Goal: Use online tool/utility: Utilize a website feature to perform a specific function

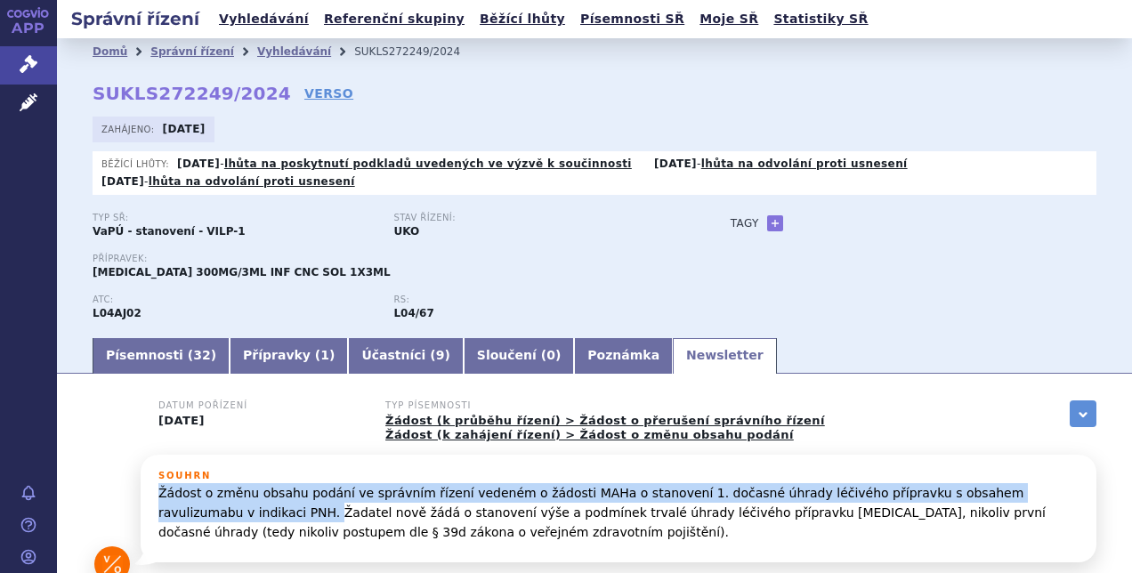
scroll to position [61, 0]
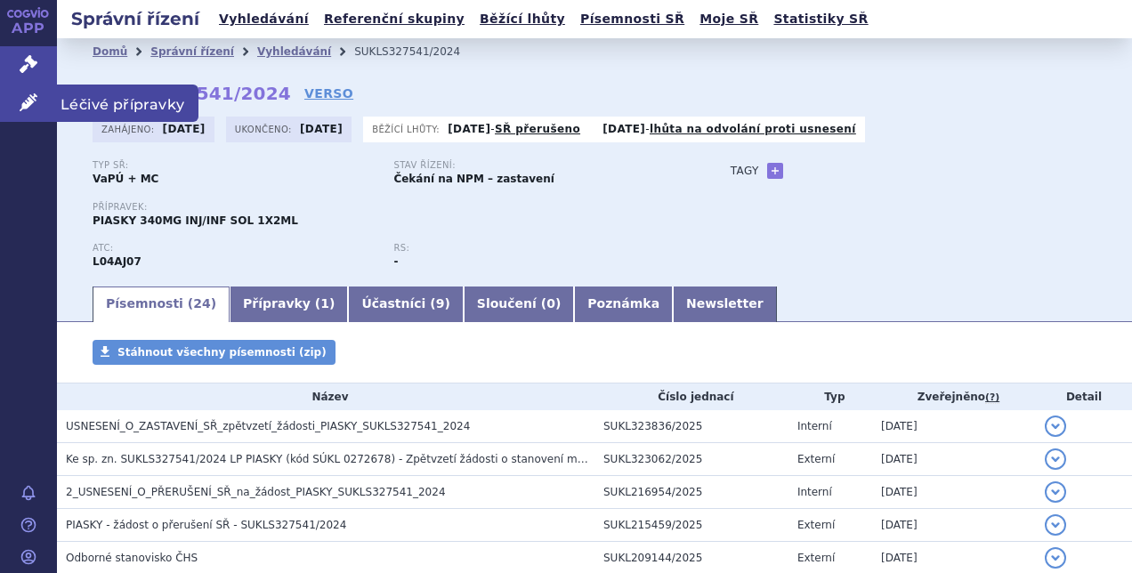
click at [16, 94] on link "Léčivé přípravky" at bounding box center [28, 103] width 57 height 37
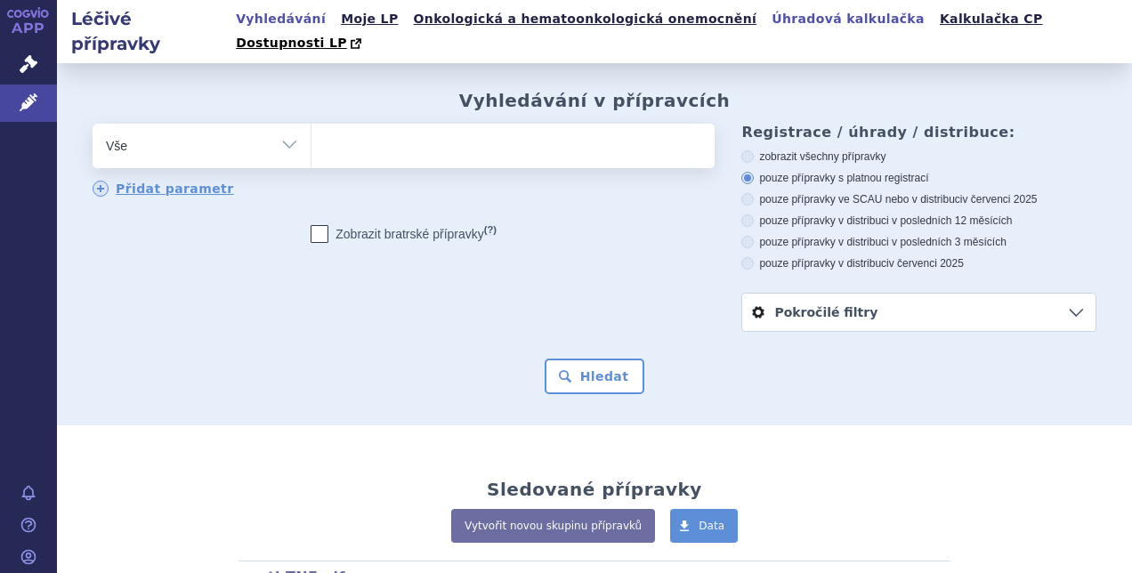
click at [774, 18] on link "Úhradová kalkulačka" at bounding box center [848, 19] width 164 height 24
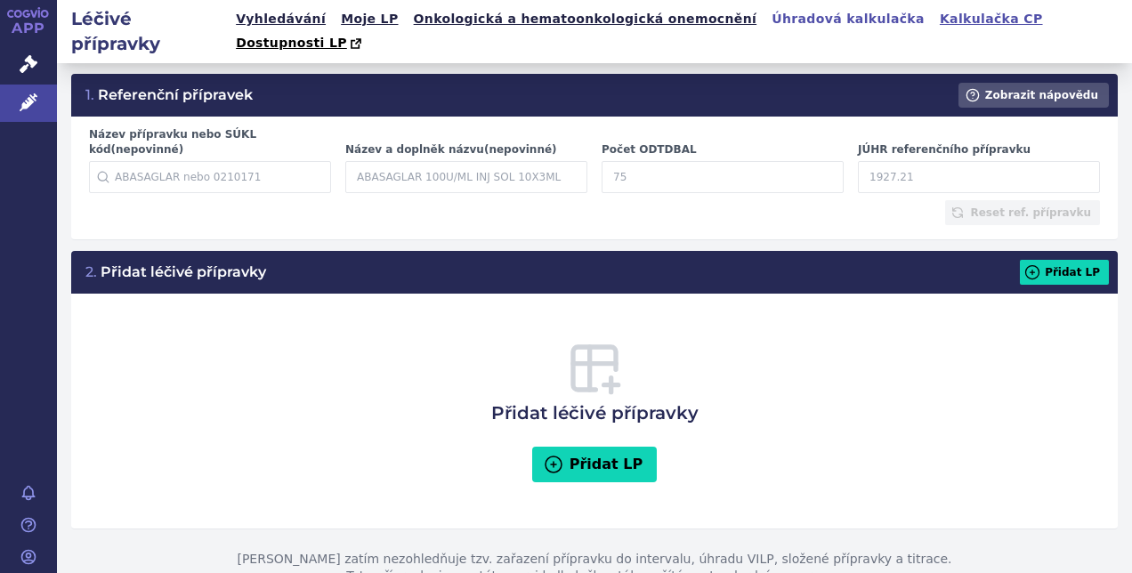
click at [935, 23] on link "Kalkulačka CP" at bounding box center [992, 19] width 114 height 24
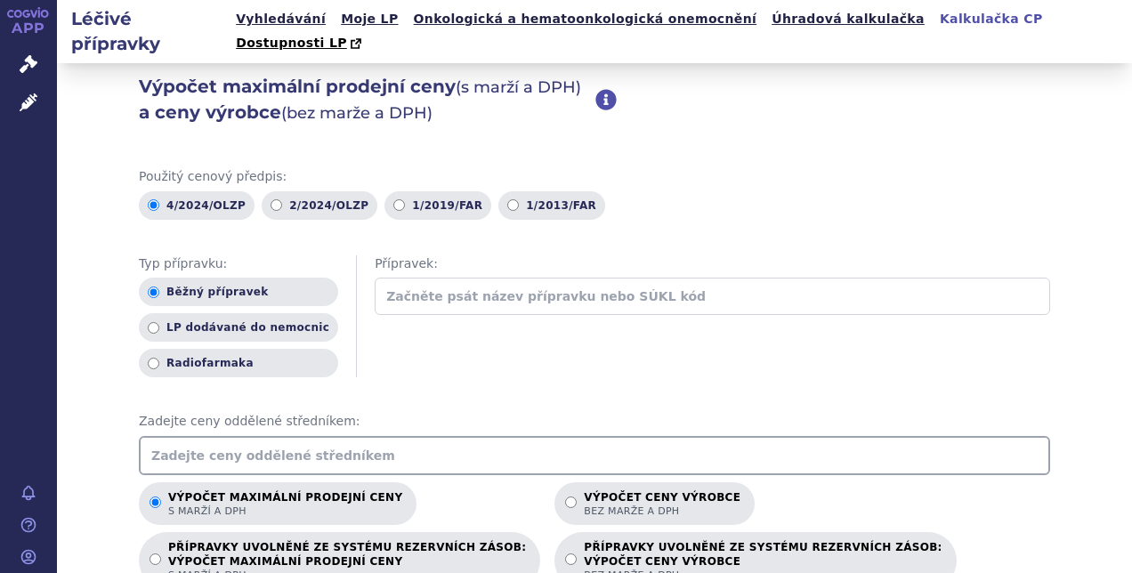
click at [450, 278] on input "text" at bounding box center [713, 296] width 676 height 37
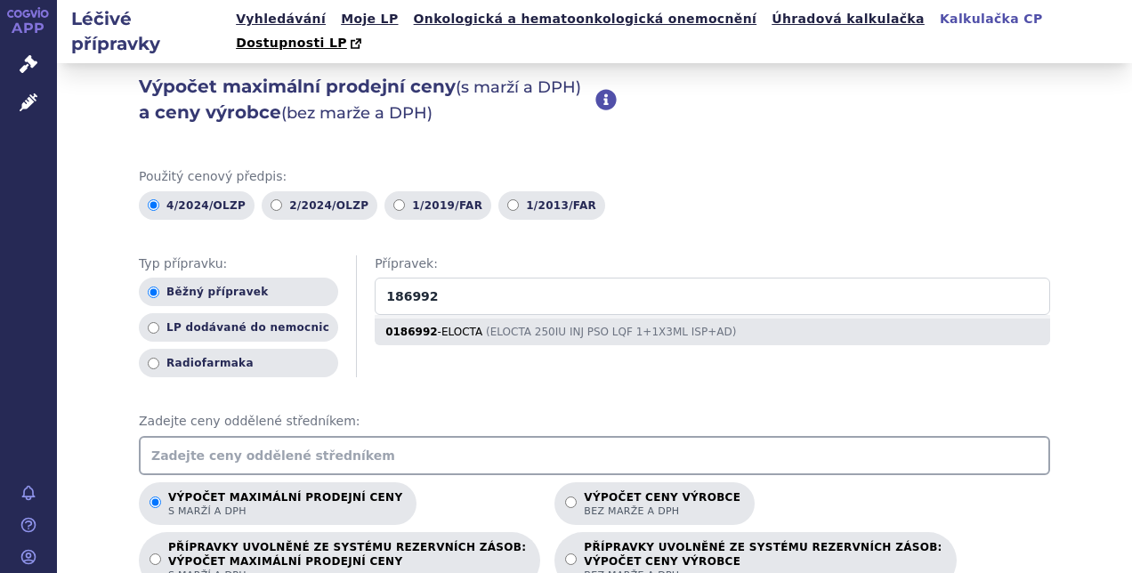
type input "186992"
click at [375, 319] on div "0186992 - ELOCTA ( ELOCTA 250IU INJ PSO LQF 1+1X3ML ISP+AD )" at bounding box center [713, 332] width 676 height 27
click at [375, 308] on input "186992" at bounding box center [713, 296] width 676 height 37
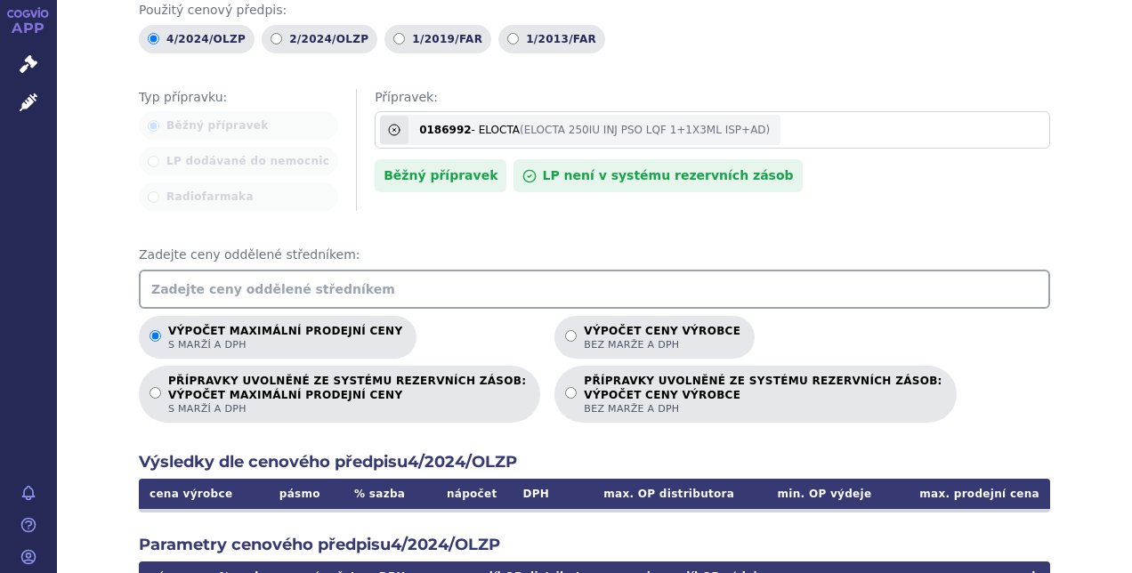
scroll to position [167, 0]
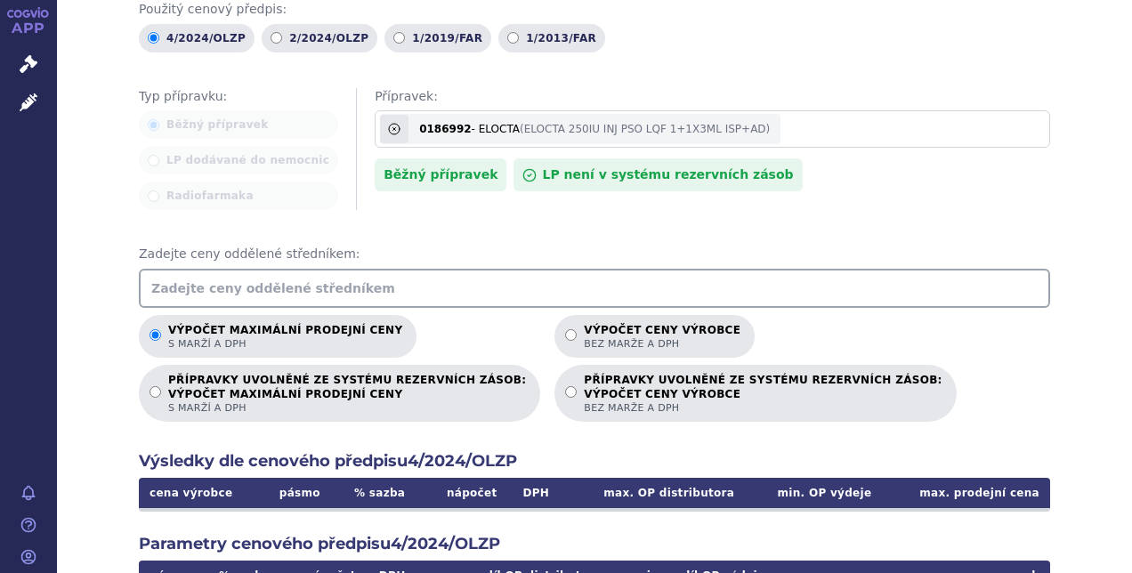
click at [514, 280] on input "text" at bounding box center [595, 288] width 912 height 39
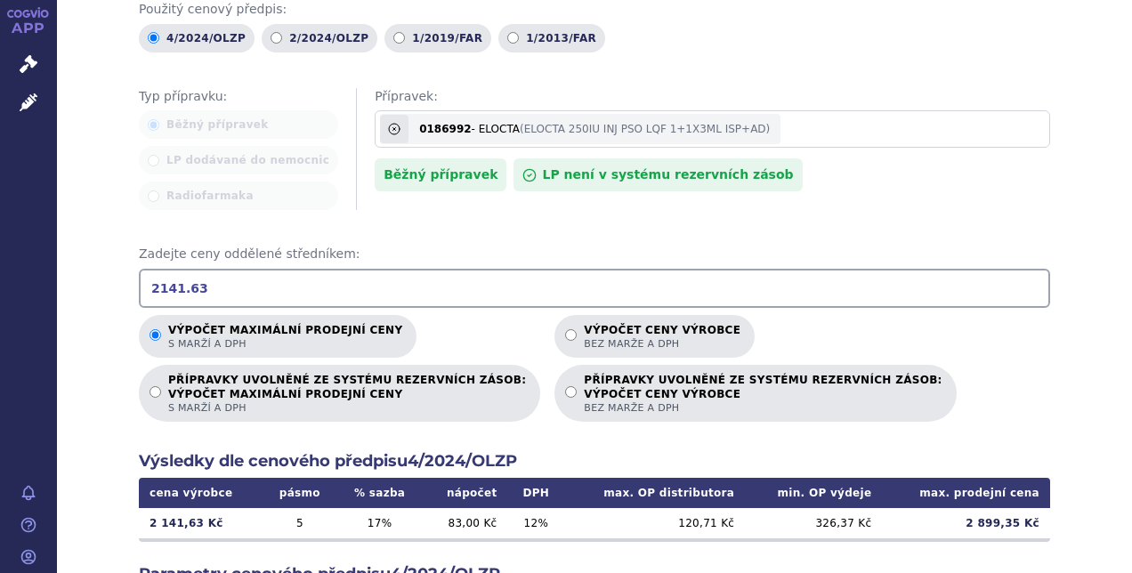
type input "2141.63"
drag, startPoint x: 821, startPoint y: 498, endPoint x: 858, endPoint y: 499, distance: 37.4
click at [858, 508] on td "326,37 Kč" at bounding box center [813, 523] width 137 height 30
click at [763, 110] on div "0186992 - ELOCTA (ELOCTA 250IU INJ PSO LQF 1+1X3ML ISP+AD)" at bounding box center [713, 128] width 676 height 37
click at [763, 110] on input "186992" at bounding box center [713, 128] width 676 height 37
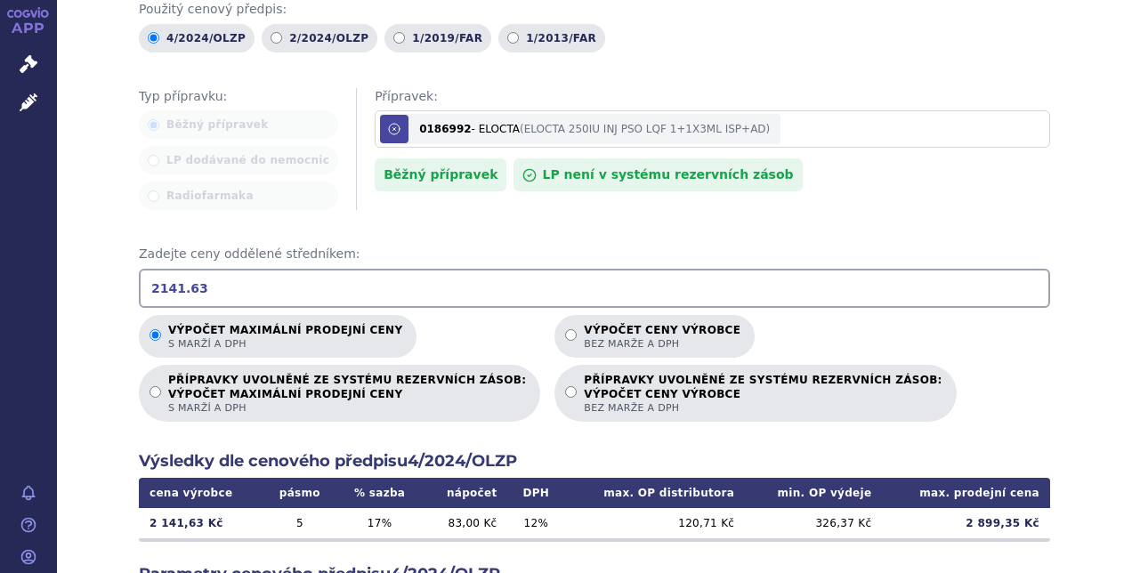
click at [387, 122] on icon at bounding box center [394, 129] width 14 height 14
click at [375, 110] on input "186992" at bounding box center [713, 128] width 676 height 37
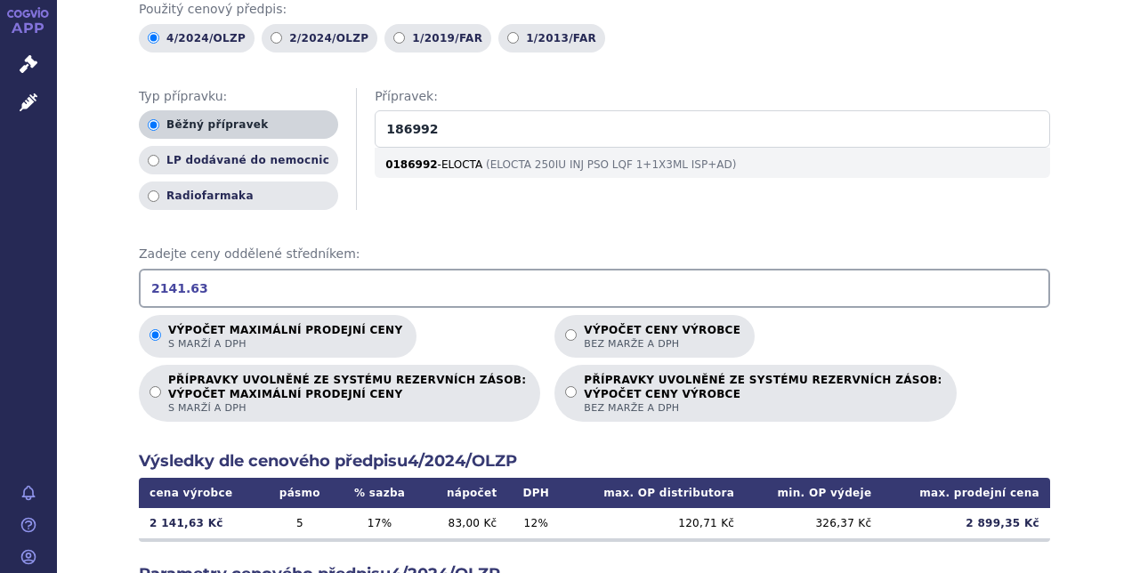
drag, startPoint x: 392, startPoint y: 106, endPoint x: 293, endPoint y: 112, distance: 99.0
click at [293, 112] on div "Typ přípravku: Běžný přípravek LP dodávané do nemocnic Radiofarmaka Přípravek: …" at bounding box center [595, 149] width 912 height 123
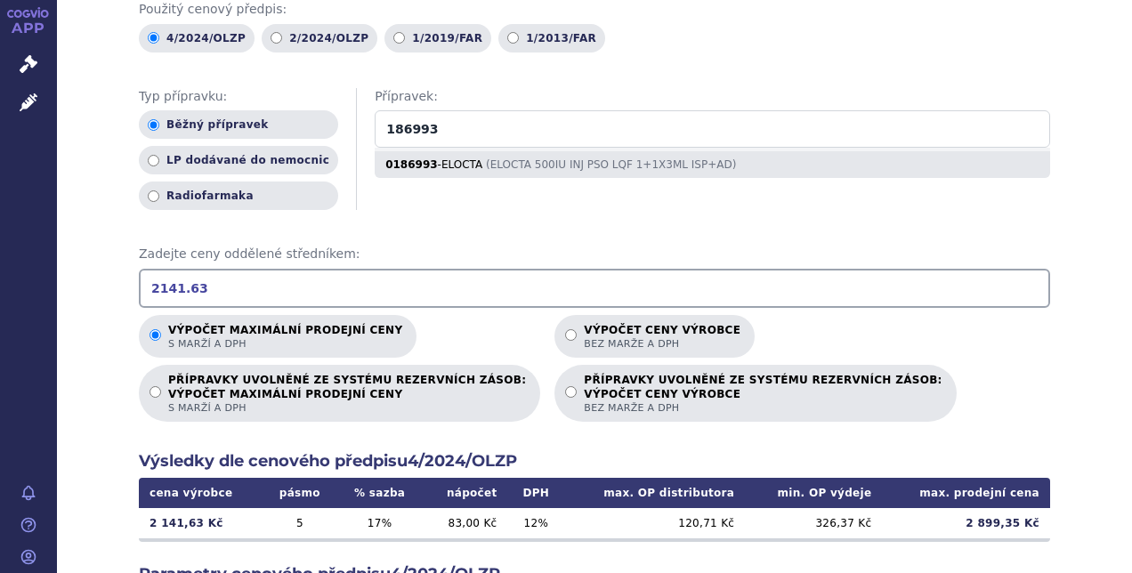
type input "186993"
click at [415, 151] on div "0186993 - ELOCTA ( ELOCTA 500IU INJ PSO LQF 1+1X3ML ISP+AD )" at bounding box center [713, 164] width 676 height 27
click at [415, 141] on input "186993" at bounding box center [713, 128] width 676 height 37
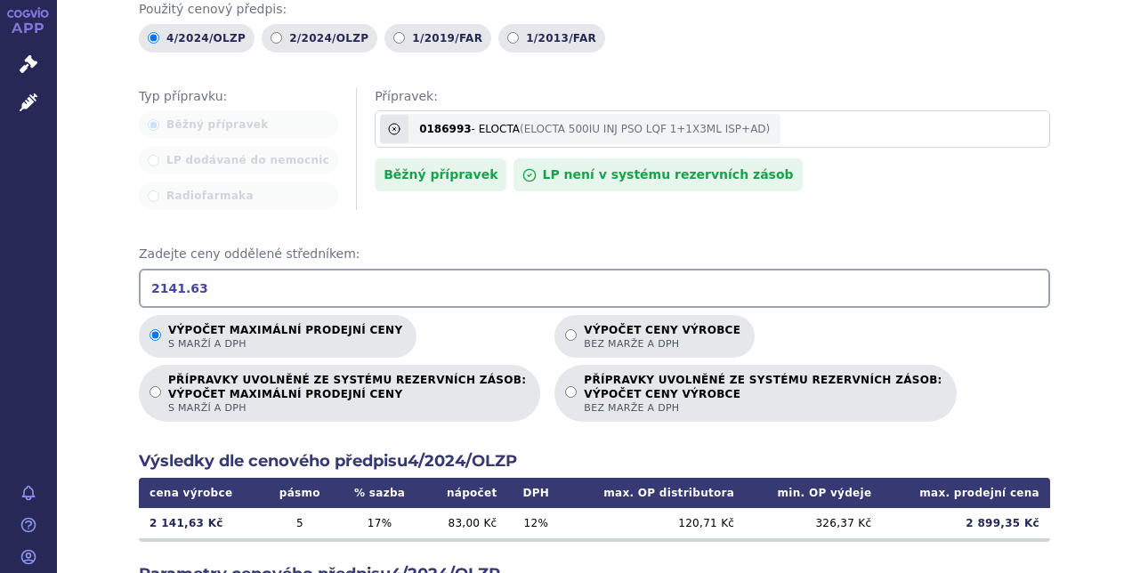
drag, startPoint x: 216, startPoint y: 269, endPoint x: 109, endPoint y: 255, distance: 107.8
click at [109, 255] on div "Výpočet maximální prodejní ceny (s marží a DPH) a ceny výrobce (bez marže a DPH…" at bounding box center [594, 404] width 1075 height 1017
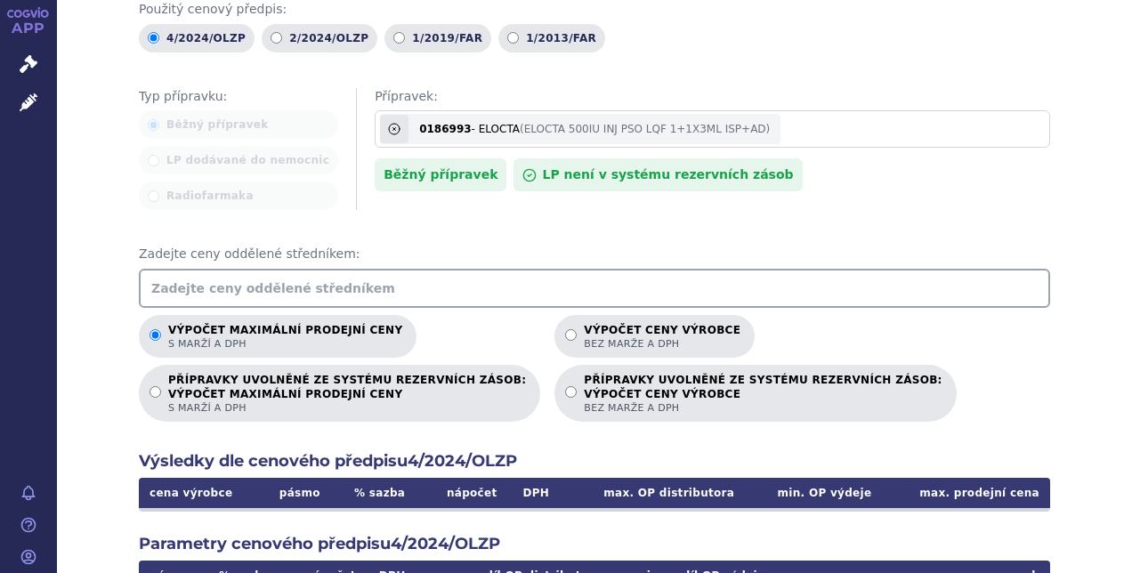
click at [422, 269] on input "text" at bounding box center [595, 288] width 912 height 39
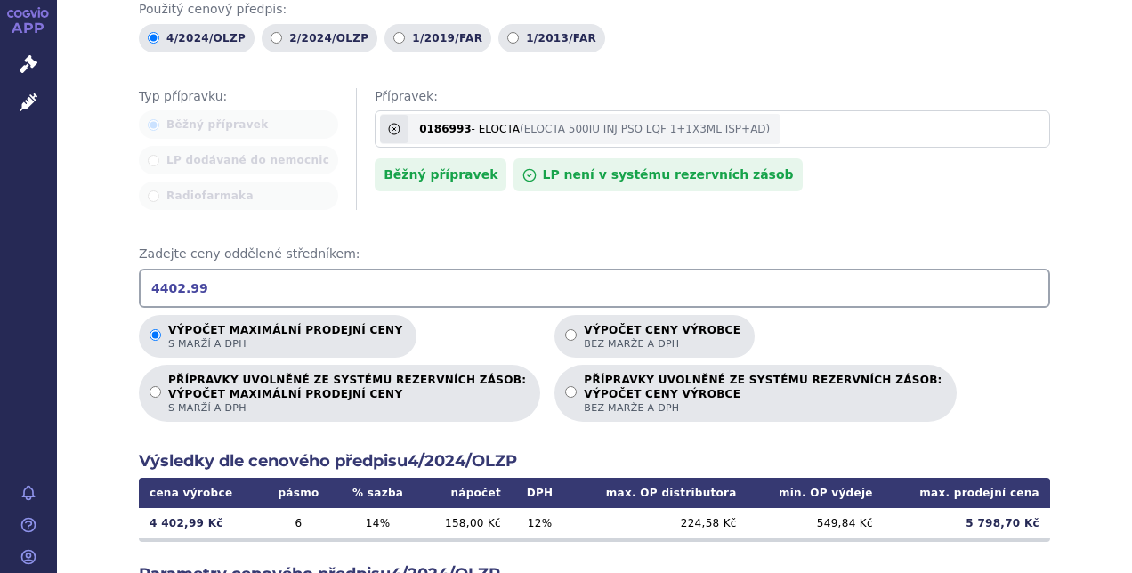
type input "4402.99"
click at [387, 122] on icon at bounding box center [394, 129] width 14 height 14
click at [375, 110] on input "186993" at bounding box center [713, 128] width 676 height 37
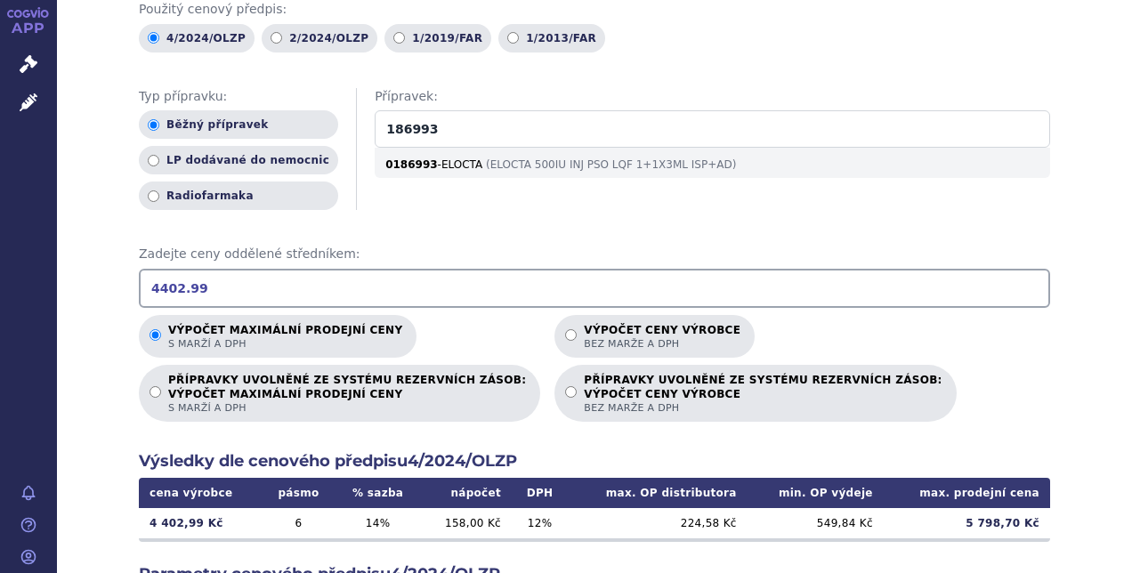
drag, startPoint x: 394, startPoint y: 105, endPoint x: 330, endPoint y: 106, distance: 64.1
click at [330, 106] on div "Typ přípravku: Běžný přípravek LP dodávané do nemocnic Radiofarmaka Přípravek: …" at bounding box center [595, 149] width 912 height 123
type input "186994"
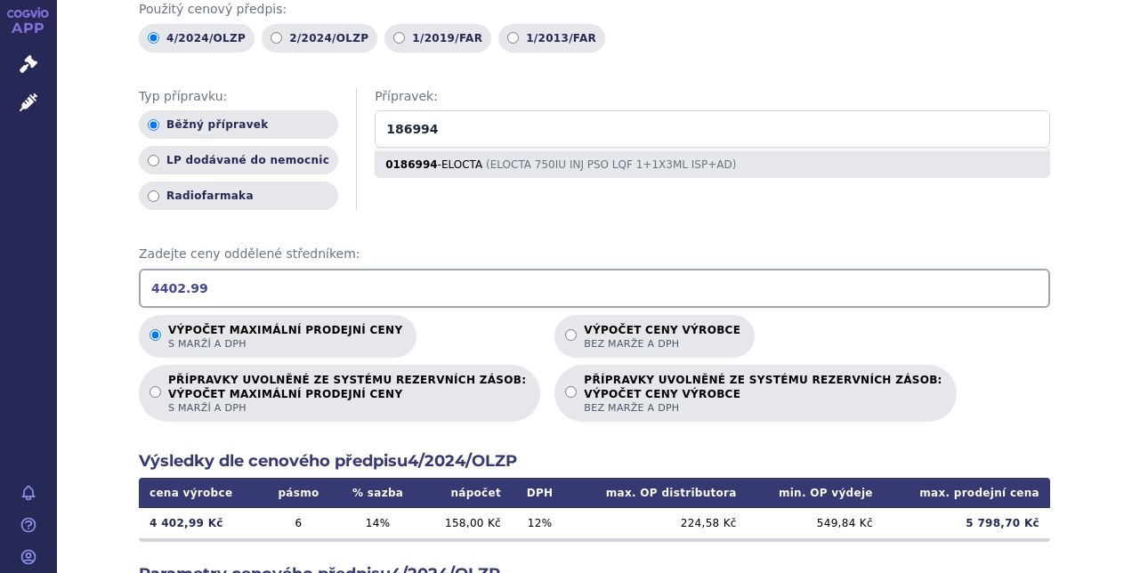
click at [398, 151] on div "0186994 - ELOCTA ( ELOCTA 750IU INJ PSO LQF 1+1X3ML ISP+AD )" at bounding box center [713, 164] width 676 height 27
click at [398, 146] on input "186994" at bounding box center [713, 128] width 676 height 37
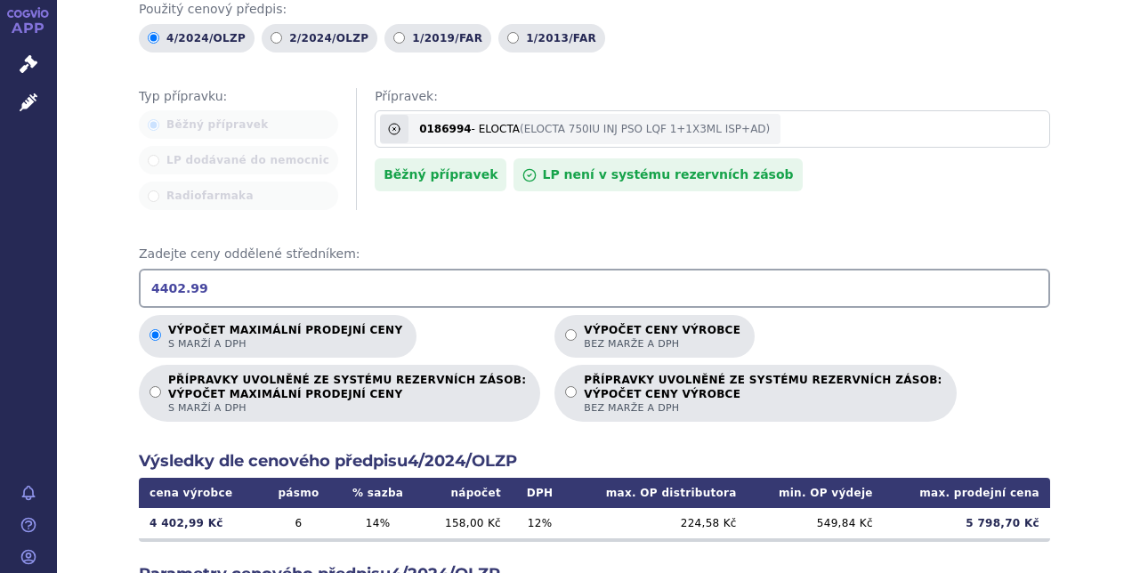
drag, startPoint x: 199, startPoint y: 269, endPoint x: 116, endPoint y: 265, distance: 82.9
click at [116, 265] on div "Výpočet maximální prodejní ceny (s marží a DPH) a ceny výrobce (bez marže a DPH…" at bounding box center [594, 404] width 1075 height 1017
type input "6834.74"
click at [387, 122] on icon at bounding box center [394, 129] width 14 height 14
click at [375, 110] on input "186994" at bounding box center [713, 128] width 676 height 37
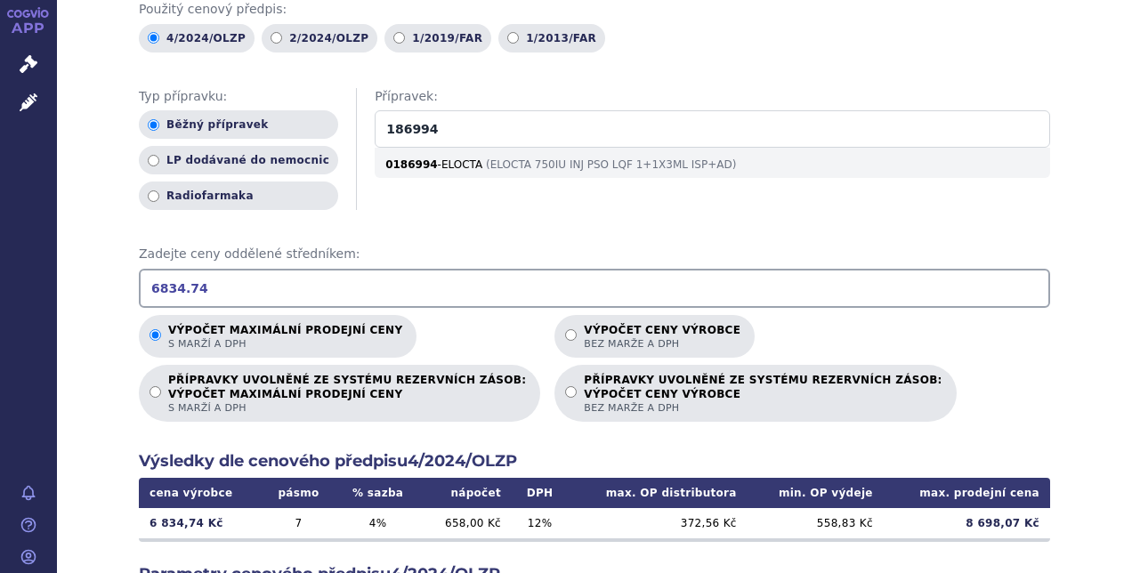
drag, startPoint x: 401, startPoint y: 100, endPoint x: 310, endPoint y: 105, distance: 91.0
click at [310, 105] on div "Typ přípravku: Běžný přípravek LP dodávané do nemocnic Radiofarmaka Přípravek: …" at bounding box center [595, 149] width 912 height 123
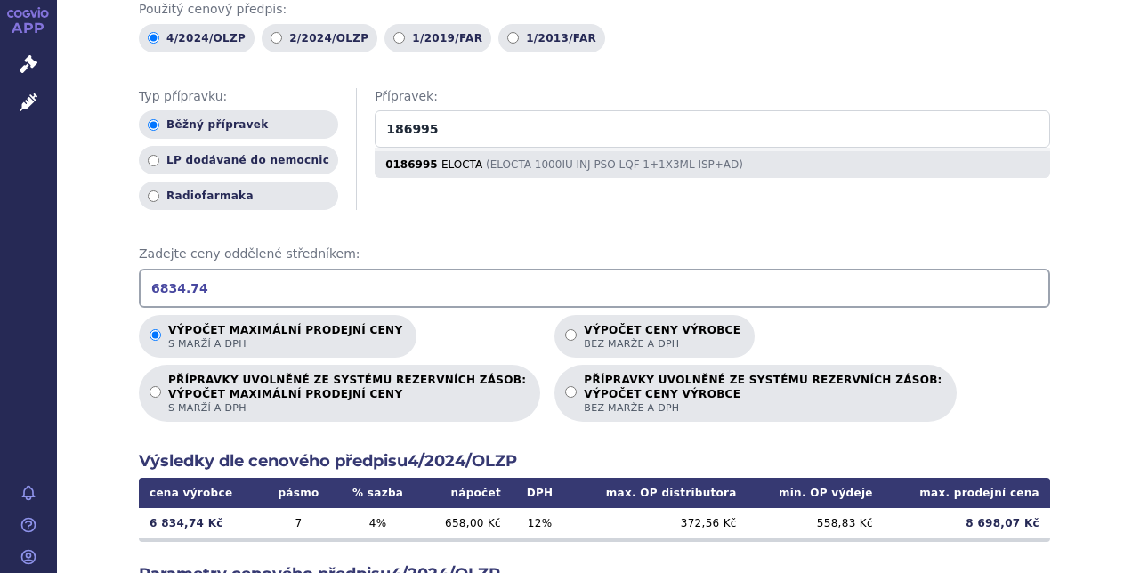
type input "186995"
click at [375, 151] on div "0186995 - ELOCTA ( ELOCTA 1000IU INJ PSO LQF 1+1X3ML ISP+AD )" at bounding box center [713, 164] width 676 height 27
click at [375, 139] on input "186995" at bounding box center [713, 128] width 676 height 37
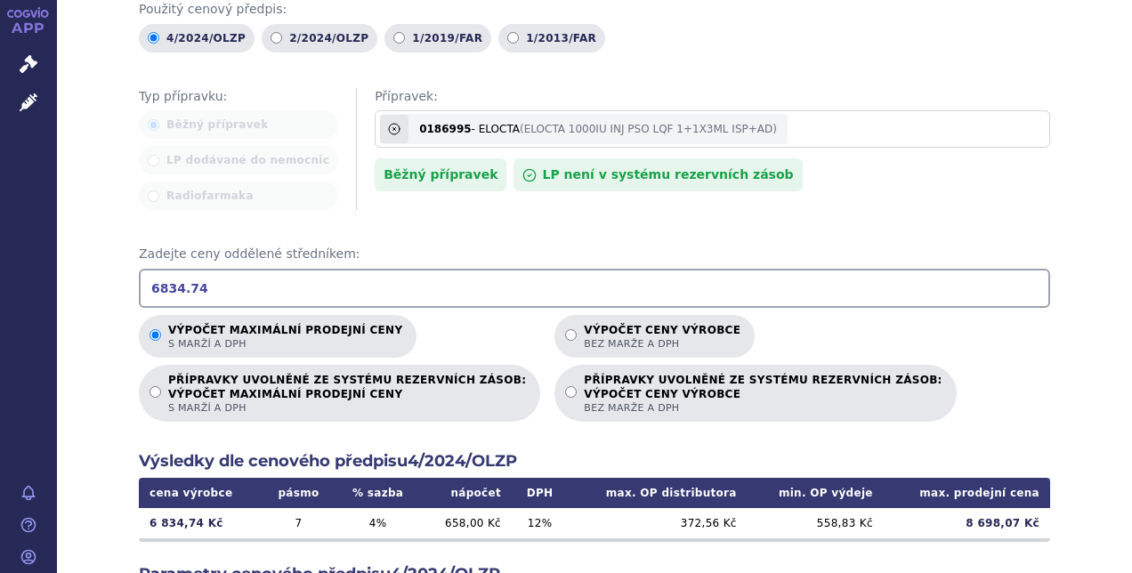
drag, startPoint x: 193, startPoint y: 262, endPoint x: 71, endPoint y: 273, distance: 122.5
click at [71, 273] on div "Výpočet maximální prodejní ceny (s marží a DPH) a ceny výrobce (bez marže a DPH…" at bounding box center [594, 404] width 1075 height 1017
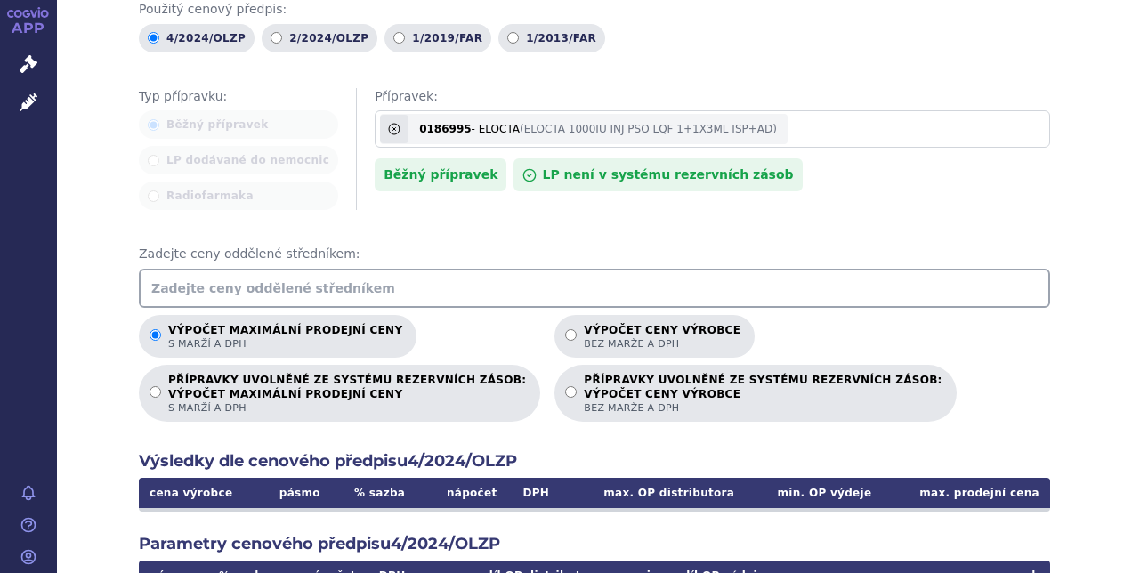
click at [363, 271] on input "text" at bounding box center [595, 288] width 912 height 39
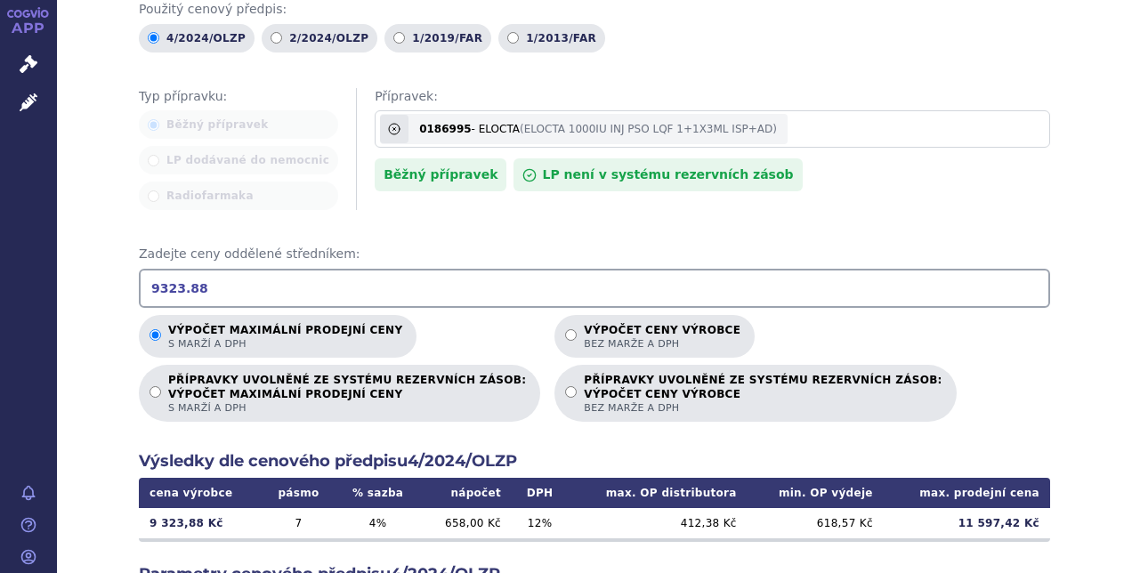
type input "9323.88"
click at [380, 115] on span at bounding box center [394, 129] width 28 height 28
click at [375, 112] on input "186995" at bounding box center [713, 128] width 676 height 37
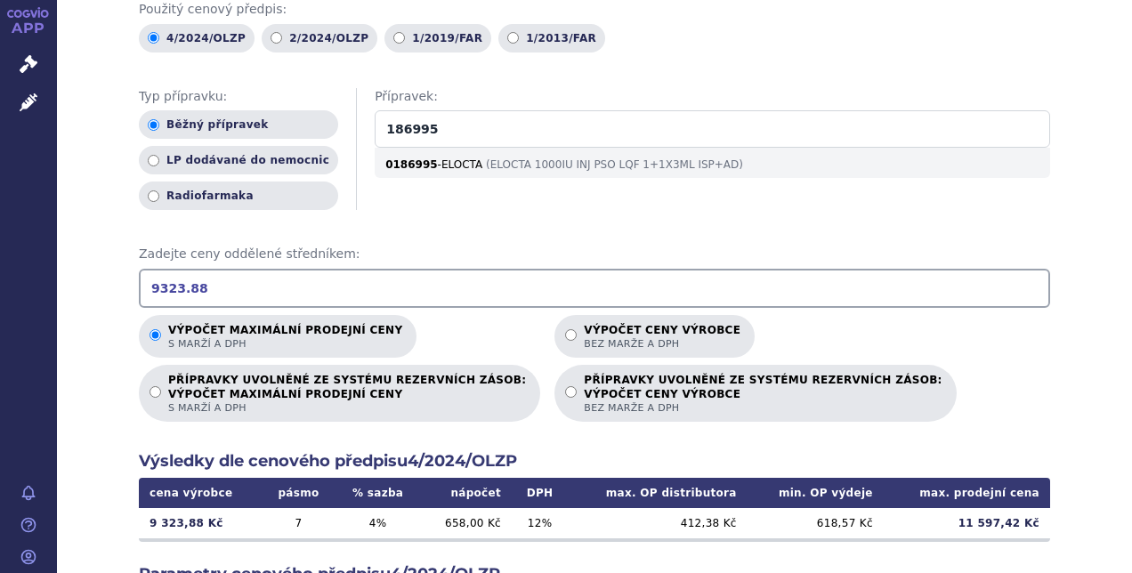
drag, startPoint x: 386, startPoint y: 109, endPoint x: 332, endPoint y: 109, distance: 54.3
click at [332, 109] on div "Typ přípravku: Běžný přípravek LP dodávané do nemocnic Radiofarmaka Přípravek: …" at bounding box center [595, 149] width 912 height 123
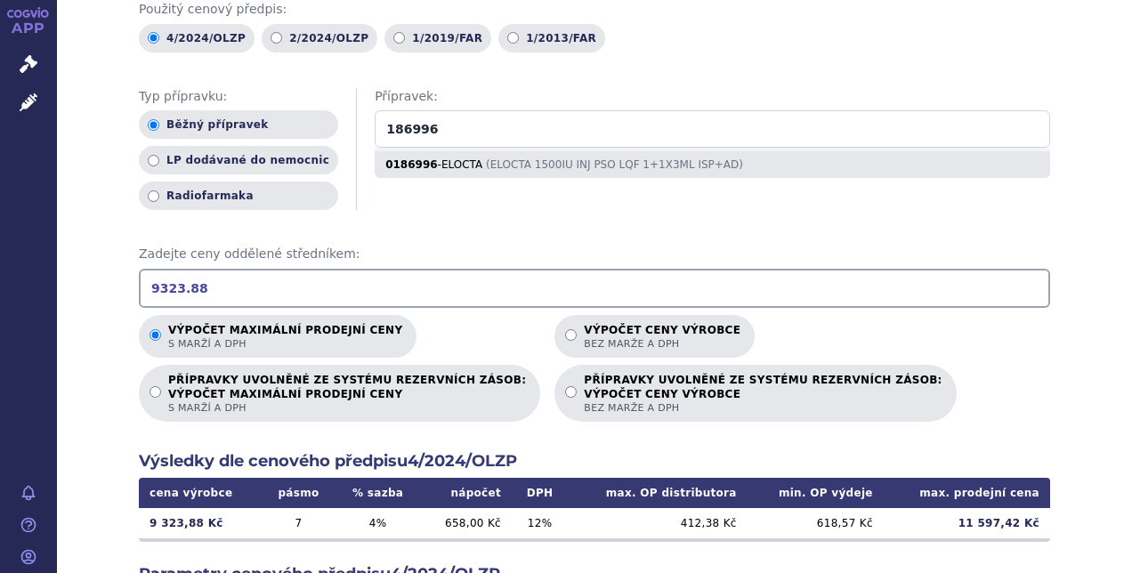
type input "186996"
click at [393, 151] on div "0186996 - ELOCTA ( ELOCTA 1500IU INJ PSO LQF 1+1X3ML ISP+AD )" at bounding box center [713, 164] width 676 height 27
click at [393, 142] on input "186996" at bounding box center [713, 128] width 676 height 37
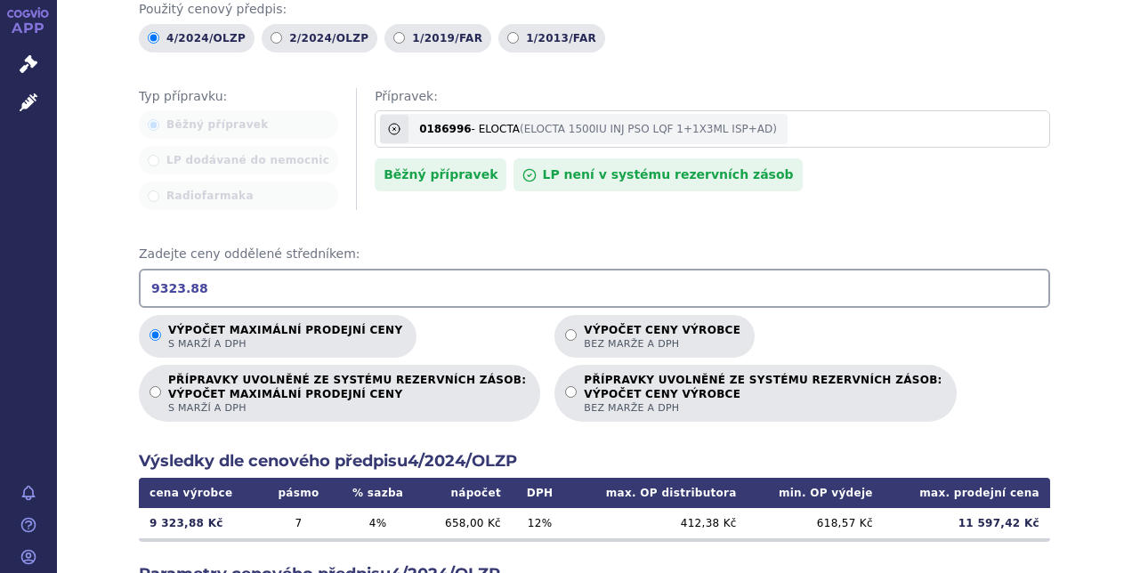
drag, startPoint x: 219, startPoint y: 274, endPoint x: 106, endPoint y: 257, distance: 114.3
click at [106, 257] on div "Výpočet maximální prodejní ceny (s marží a DPH) a ceny výrobce (bez marže a DPH…" at bounding box center [594, 404] width 1075 height 1017
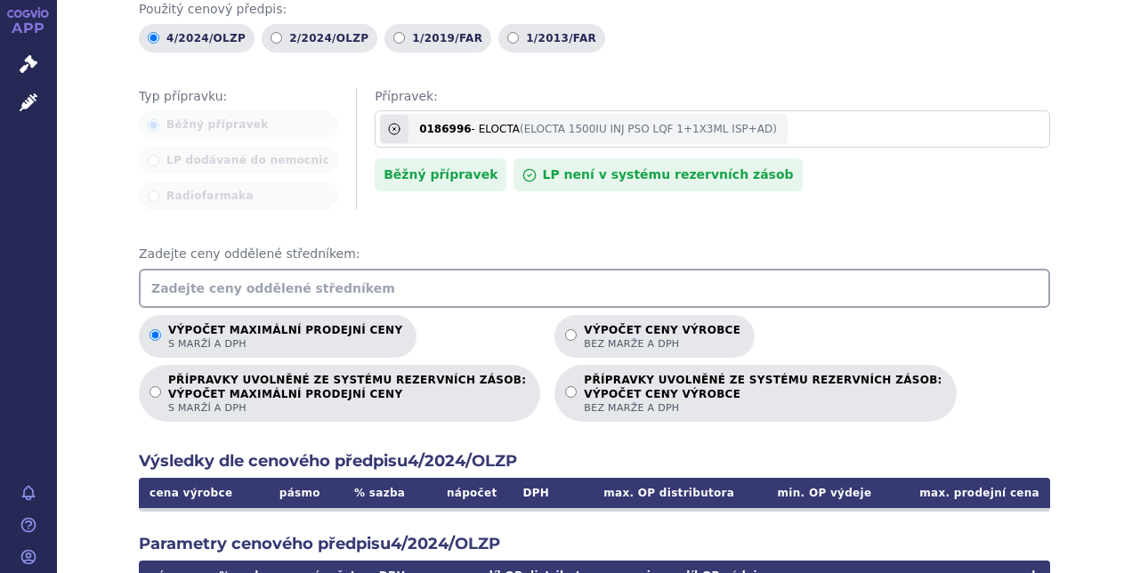
click at [253, 269] on input "text" at bounding box center [595, 288] width 912 height 39
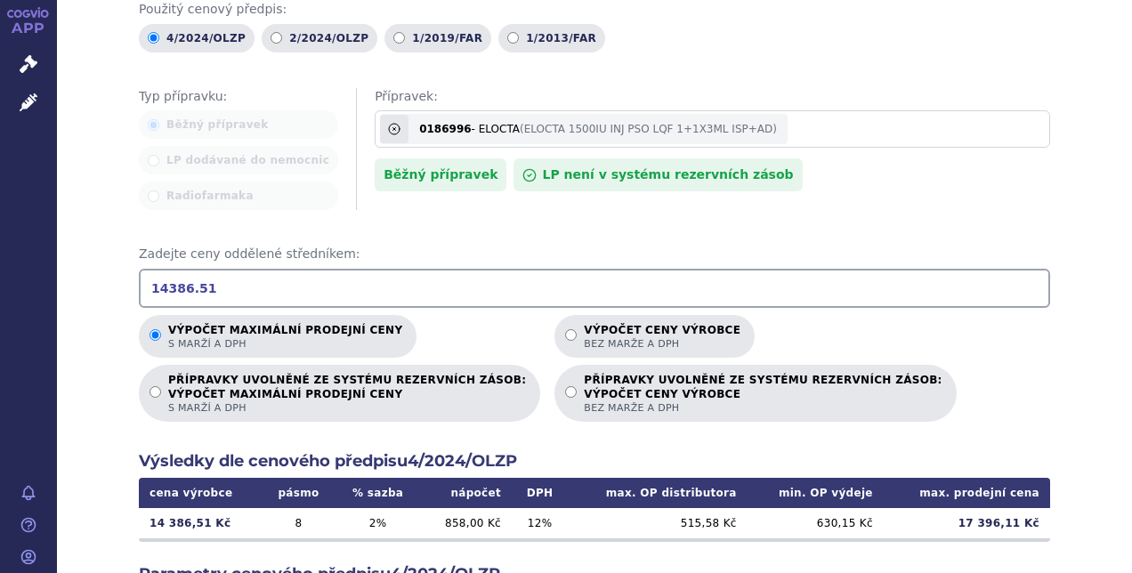
type input "14386.51"
click at [389, 124] on icon at bounding box center [394, 129] width 11 height 11
click at [375, 110] on input "186996" at bounding box center [713, 128] width 676 height 37
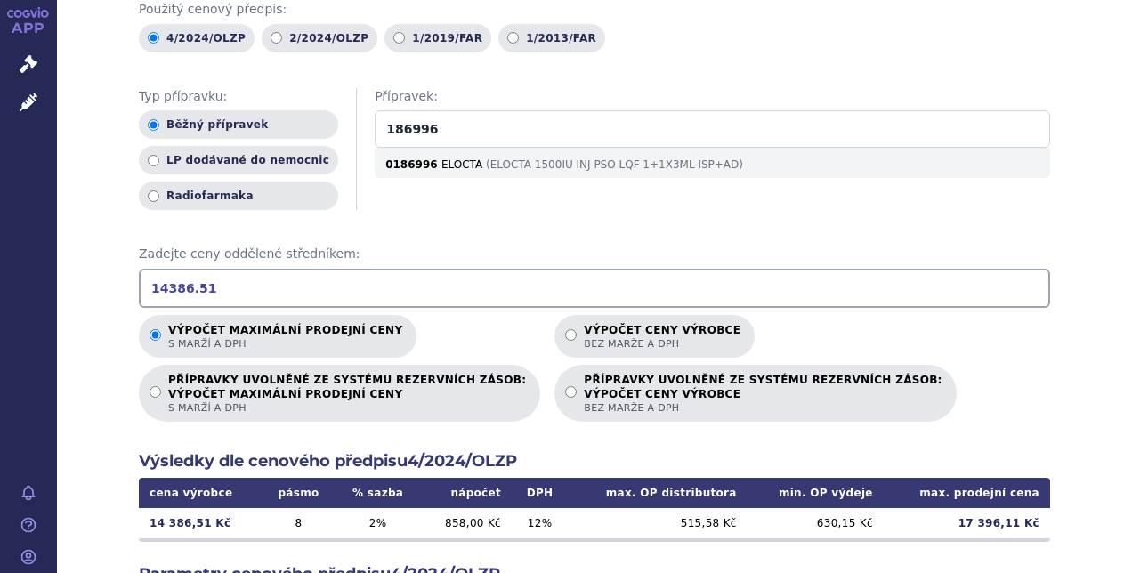
drag, startPoint x: 365, startPoint y: 109, endPoint x: 304, endPoint y: 111, distance: 61.5
click at [304, 111] on div "Typ přípravku: Běžný přípravek LP dodávané do nemocnic Radiofarmaka Přípravek: …" at bounding box center [595, 149] width 912 height 123
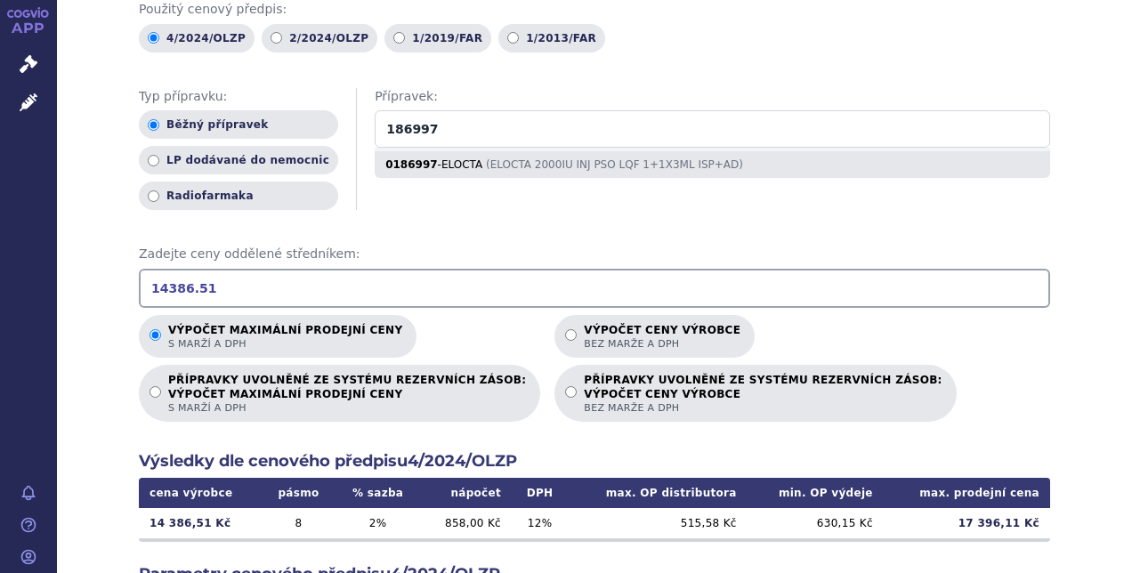
type input "186997"
click at [411, 151] on div "0186997 - ELOCTA ( ELOCTA 2000IU INJ PSO LQF 1+1X3ML ISP+AD )" at bounding box center [713, 164] width 676 height 27
click at [411, 137] on input "186997" at bounding box center [713, 128] width 676 height 37
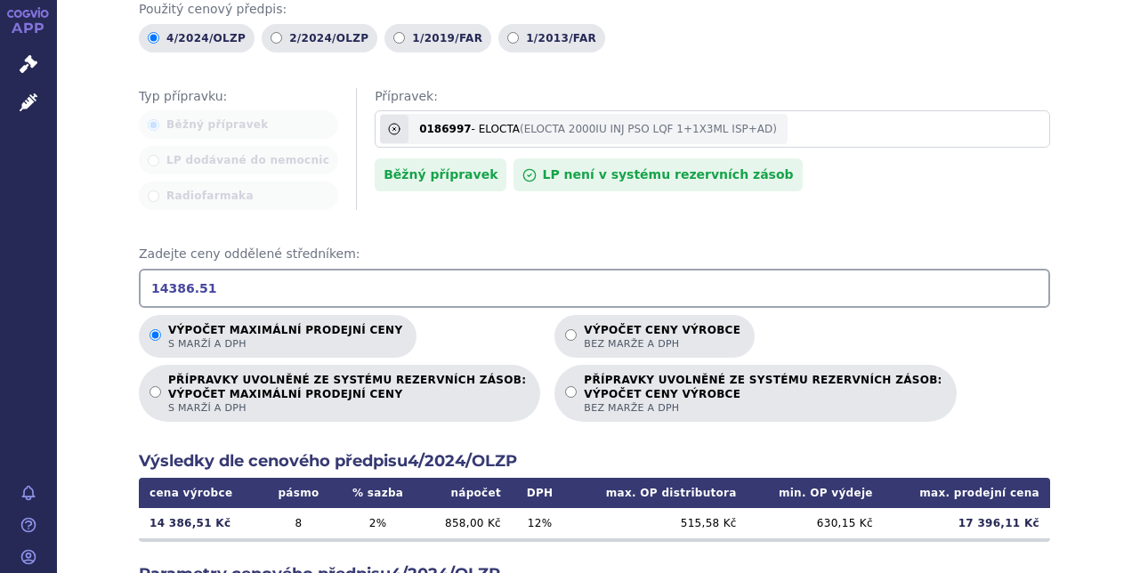
drag, startPoint x: 187, startPoint y: 269, endPoint x: 91, endPoint y: 256, distance: 96.9
click at [91, 256] on div "Výpočet maximální prodejní ceny (s marží a DPH) a ceny výrobce (bez marže a DPH…" at bounding box center [594, 404] width 1075 height 1017
type input "1"
type input "19462.39"
click at [389, 124] on icon at bounding box center [394, 129] width 11 height 11
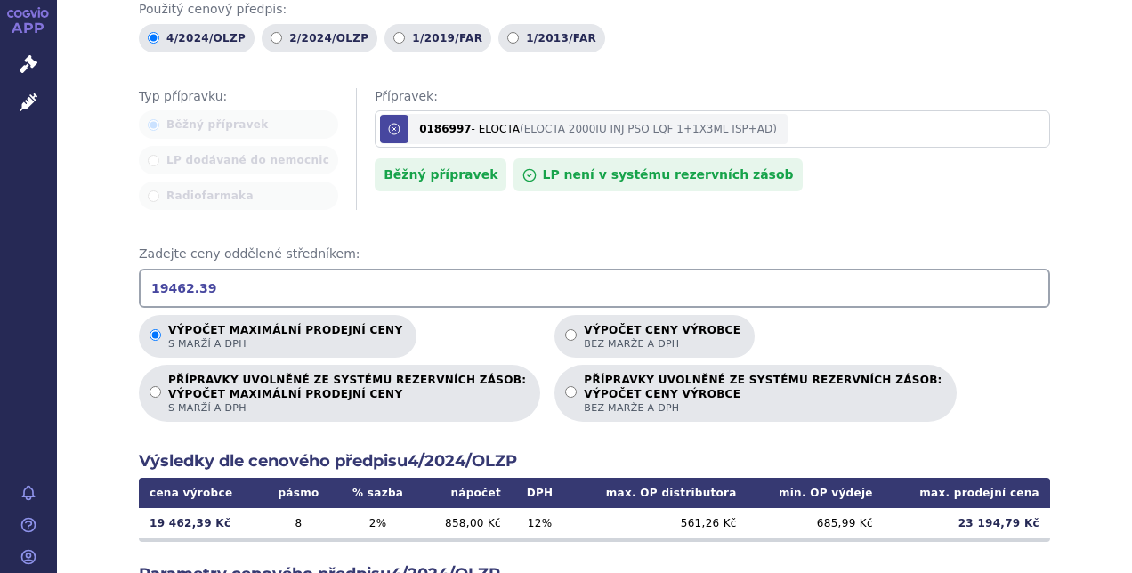
click at [375, 110] on input "186997" at bounding box center [713, 128] width 676 height 37
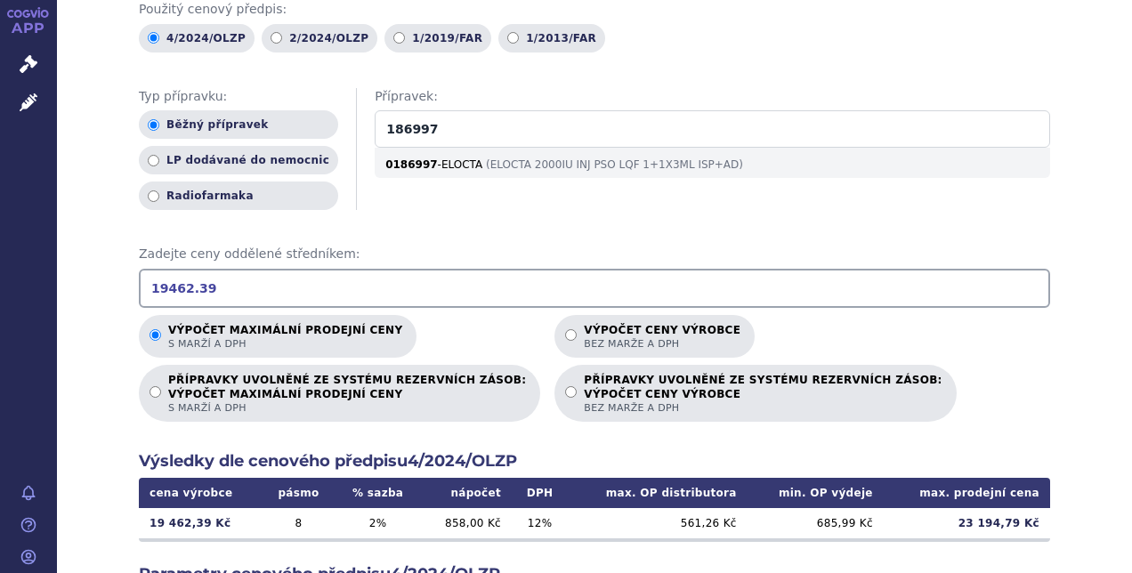
drag, startPoint x: 404, startPoint y: 105, endPoint x: 322, endPoint y: 101, distance: 82.0
click at [322, 101] on div "Typ přípravku: Běžný přípravek LP dodávané do nemocnic Radiofarmaka Přípravek: …" at bounding box center [595, 149] width 912 height 123
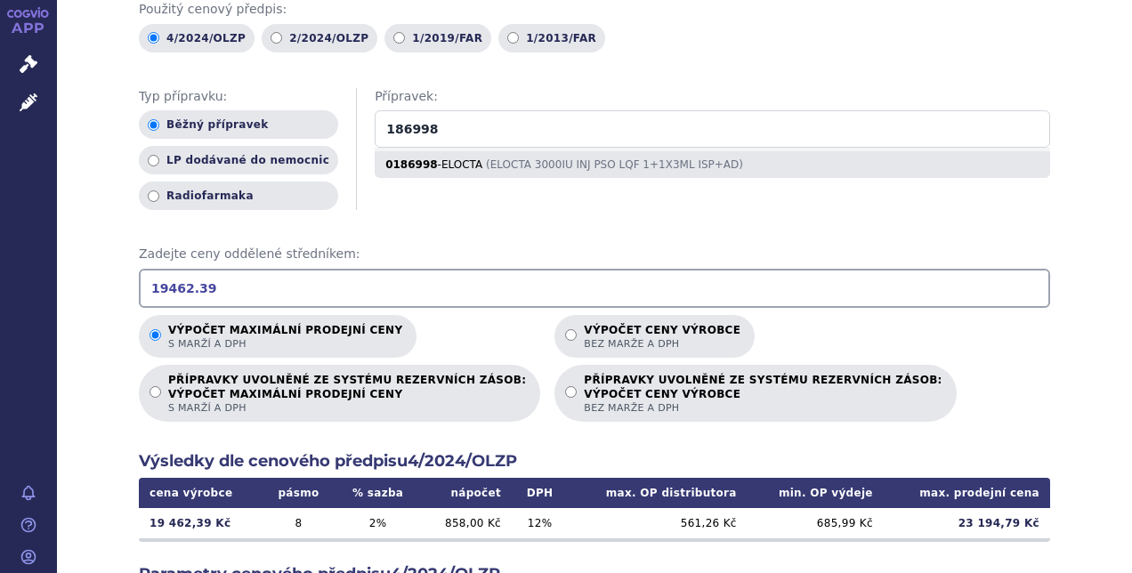
type input "186998"
click at [429, 151] on div "0186998 - ELOCTA ( ELOCTA 3000IU INJ PSO LQF 1+1X3ML ISP+AD )" at bounding box center [713, 164] width 676 height 27
click at [429, 139] on input "186998" at bounding box center [713, 128] width 676 height 37
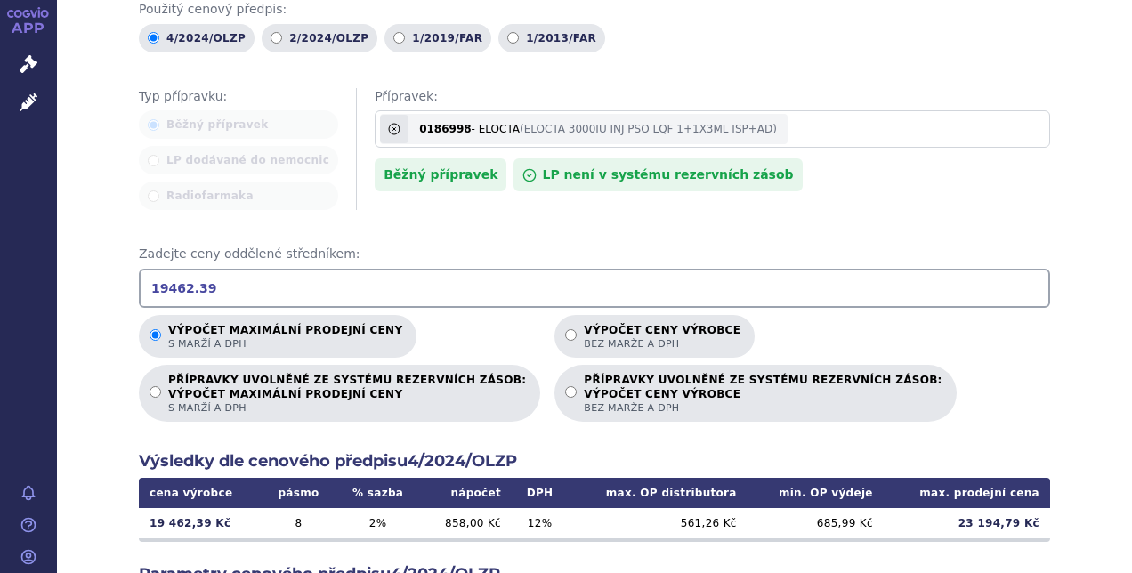
drag, startPoint x: 200, startPoint y: 267, endPoint x: 113, endPoint y: 263, distance: 87.3
click at [113, 263] on div "Výpočet maximální prodejní ceny (s marží a DPH) a ceny výrobce (bez marže a DPH…" at bounding box center [594, 404] width 1075 height 1017
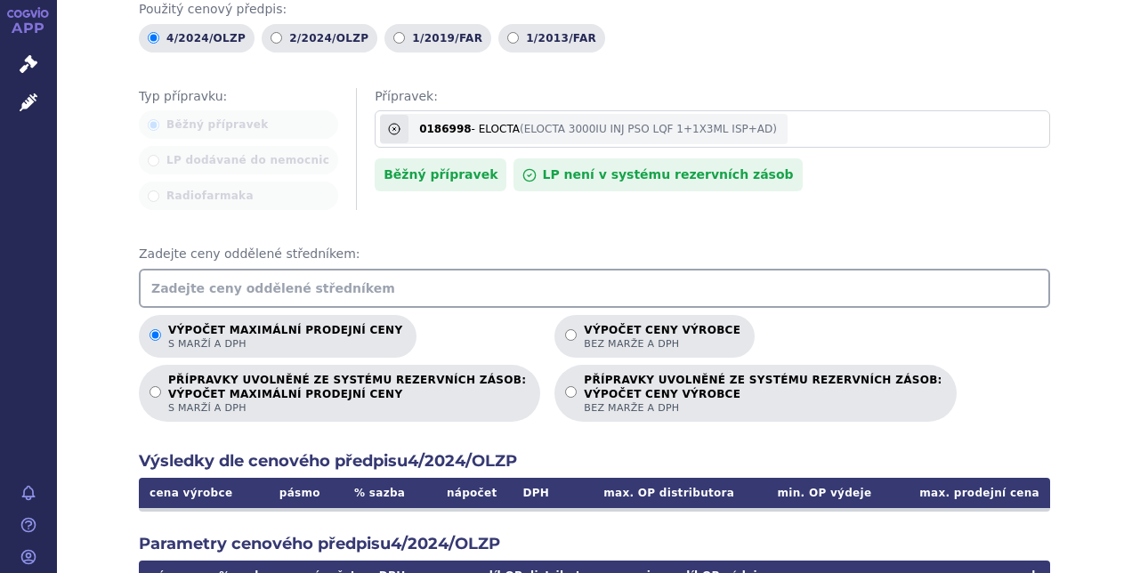
click at [242, 269] on input "text" at bounding box center [595, 288] width 912 height 39
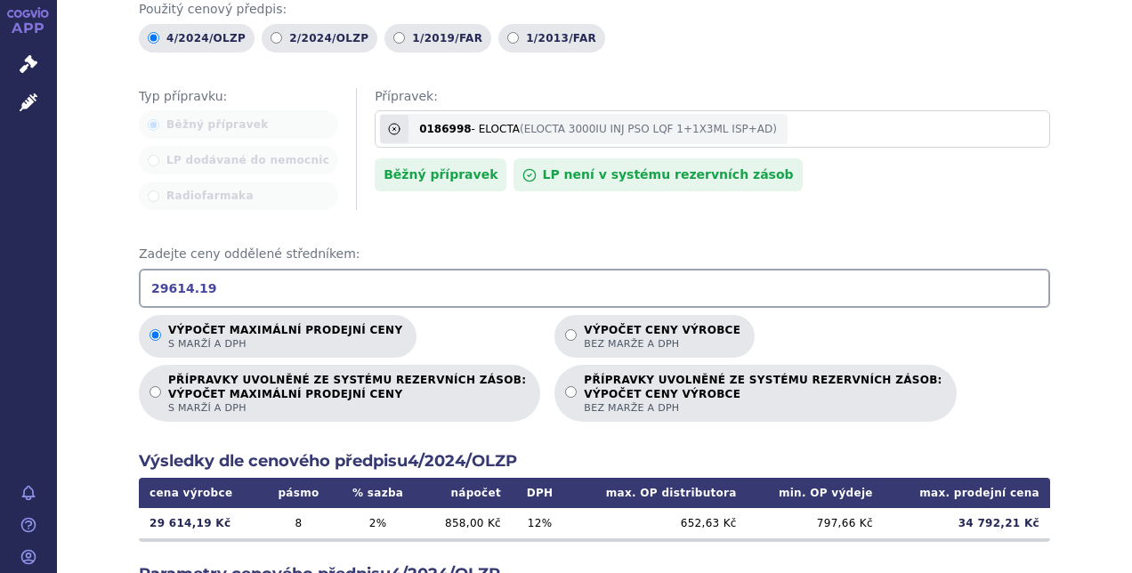
type input "29614.19"
click at [387, 122] on icon at bounding box center [394, 129] width 14 height 14
click at [375, 110] on input "186998" at bounding box center [713, 128] width 676 height 37
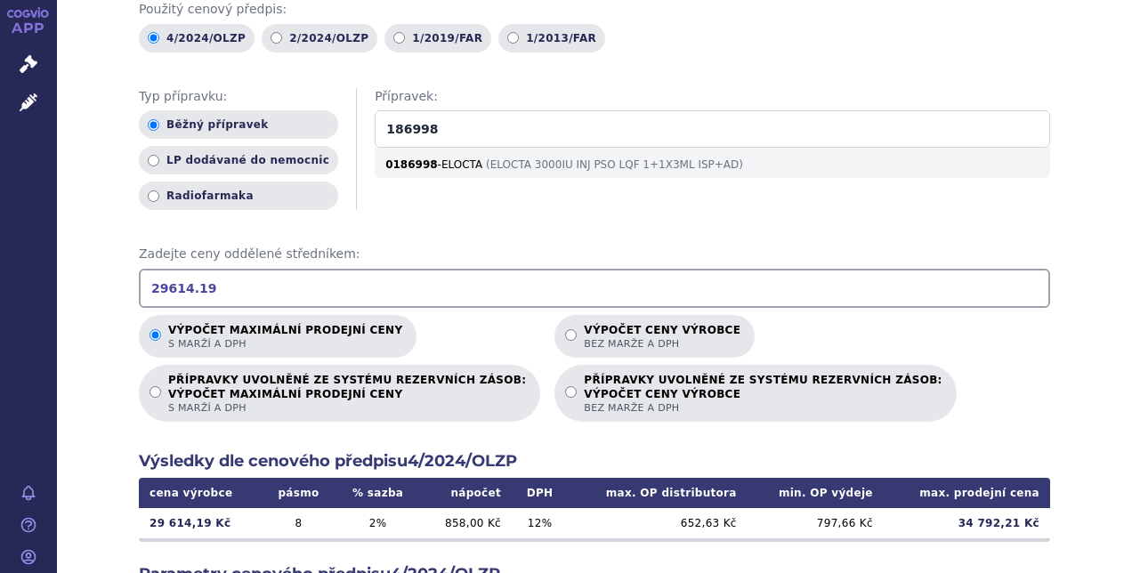
drag, startPoint x: 411, startPoint y: 109, endPoint x: 321, endPoint y: 102, distance: 90.1
click at [321, 102] on div "Typ přípravku: Běžný přípravek LP dodávané do nemocnic Radiofarmaka Přípravek: …" at bounding box center [595, 149] width 912 height 123
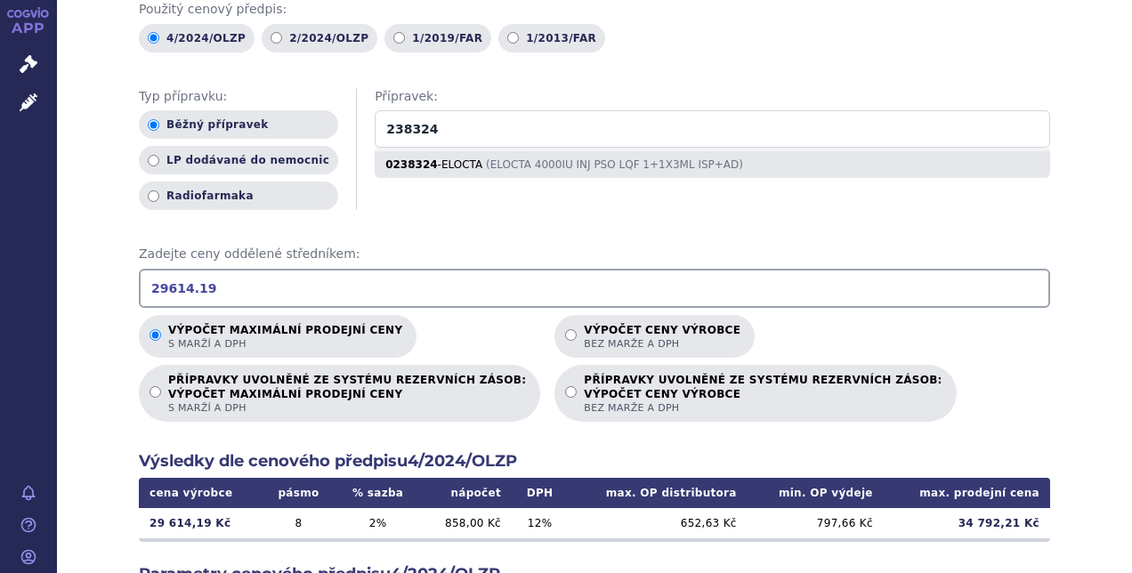
type input "238324"
click at [375, 151] on div "0238324 - ELOCTA ( ELOCTA 4000IU INJ PSO LQF 1+1X3ML ISP+AD )" at bounding box center [713, 164] width 676 height 27
click at [375, 142] on input "238324" at bounding box center [713, 128] width 676 height 37
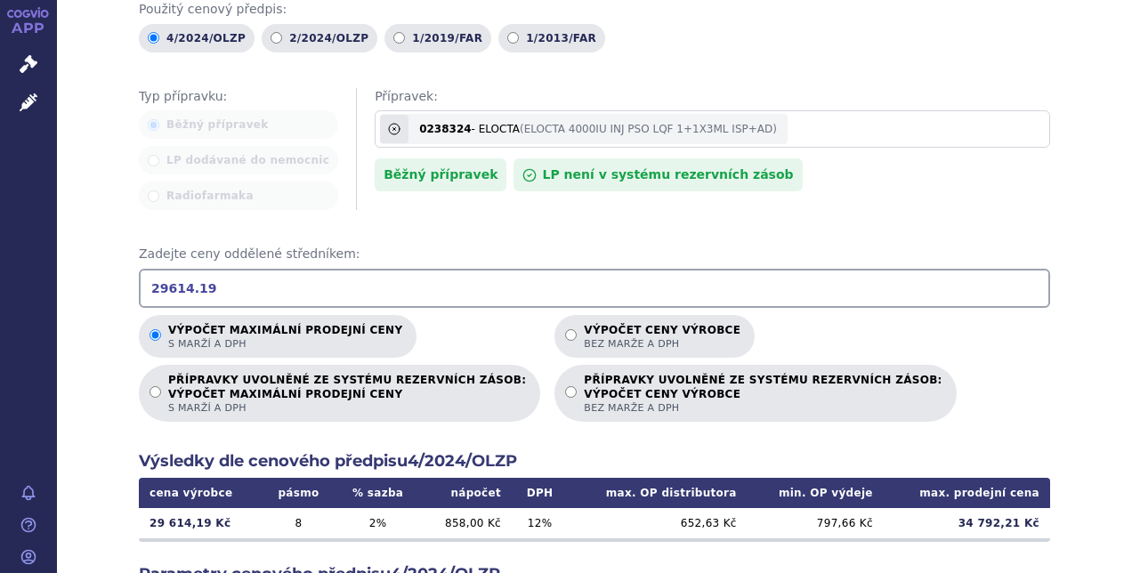
drag, startPoint x: 203, startPoint y: 263, endPoint x: 98, endPoint y: 261, distance: 105.1
click at [98, 261] on div "Výpočet maximální prodejní ceny (s marží a DPH) a ceny výrobce (bez marže a DPH…" at bounding box center [594, 404] width 1075 height 1017
type input "39765.98"
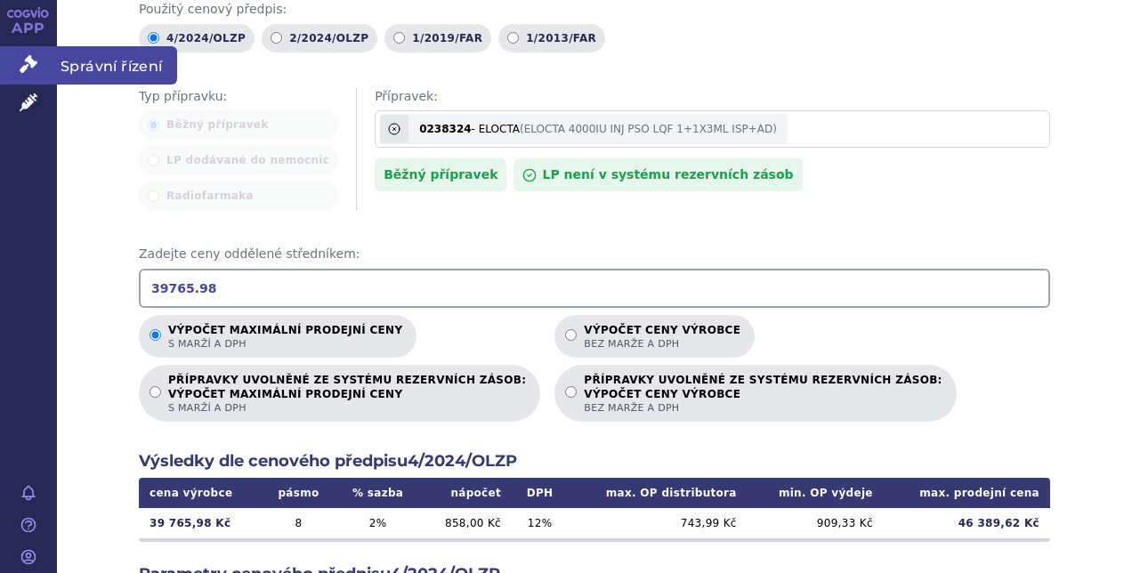
click at [41, 59] on link "Správní řízení" at bounding box center [28, 64] width 57 height 37
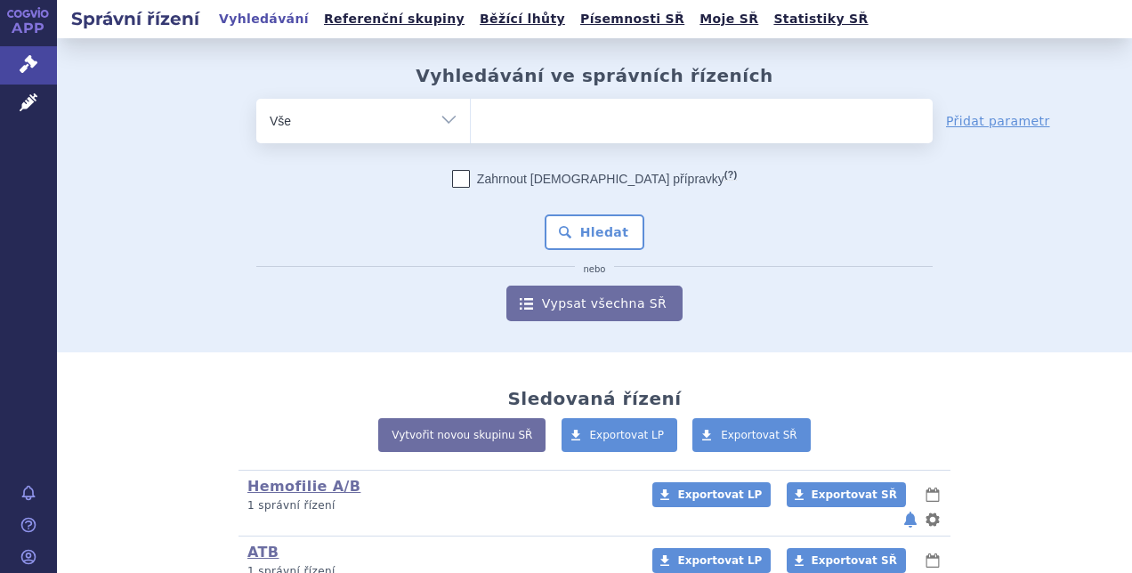
click at [529, 123] on ul at bounding box center [702, 117] width 462 height 37
click at [471, 123] on select at bounding box center [470, 120] width 1 height 45
type input "el"
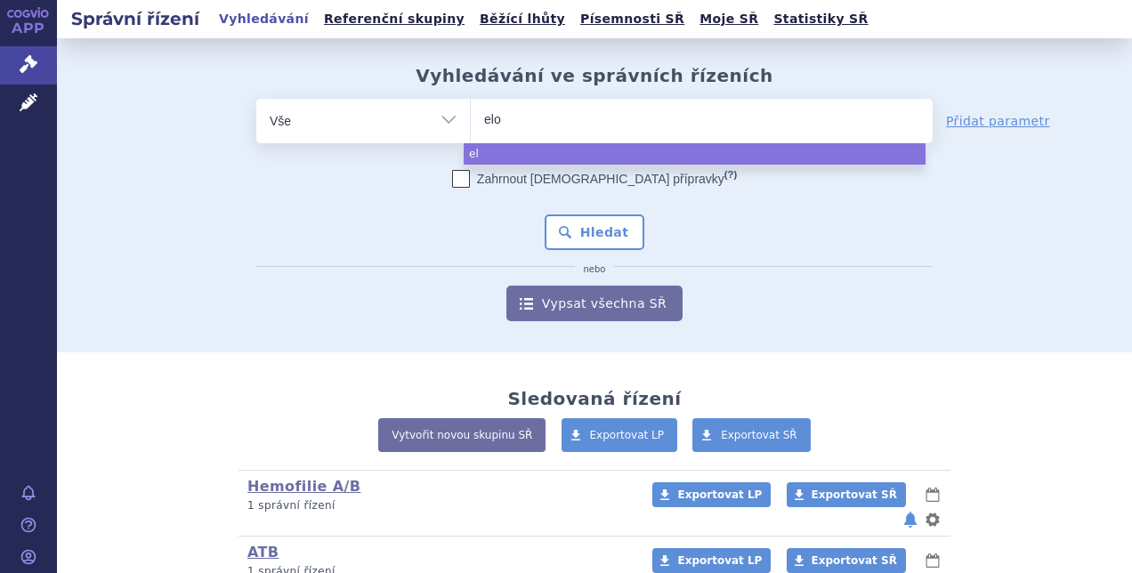
type input "eloc"
type input "eloct"
type input "elocta"
select select "elocta"
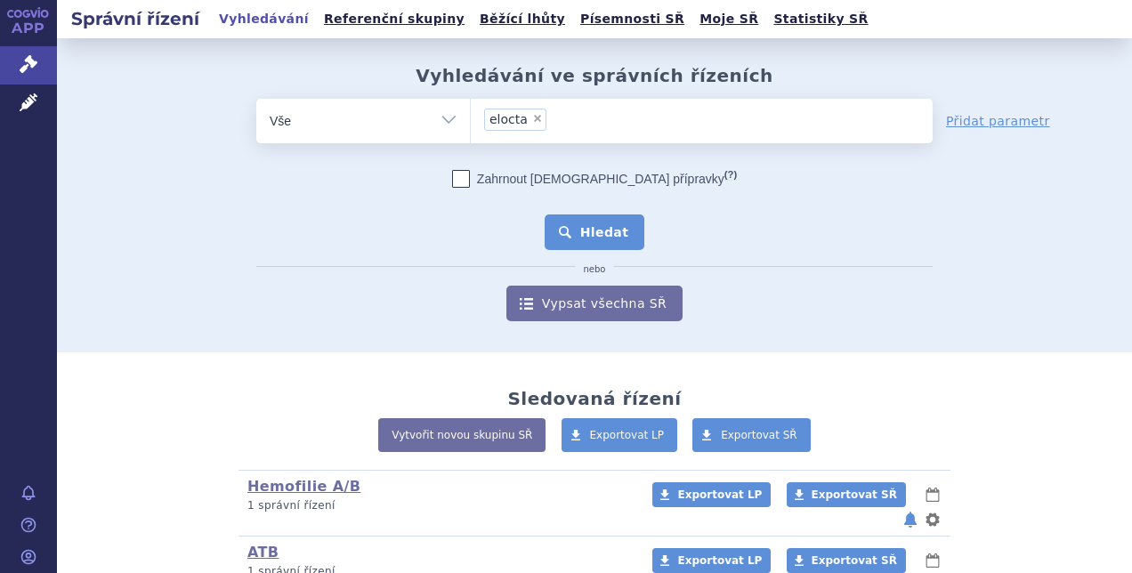
click at [598, 242] on button "Hledat" at bounding box center [595, 233] width 101 height 36
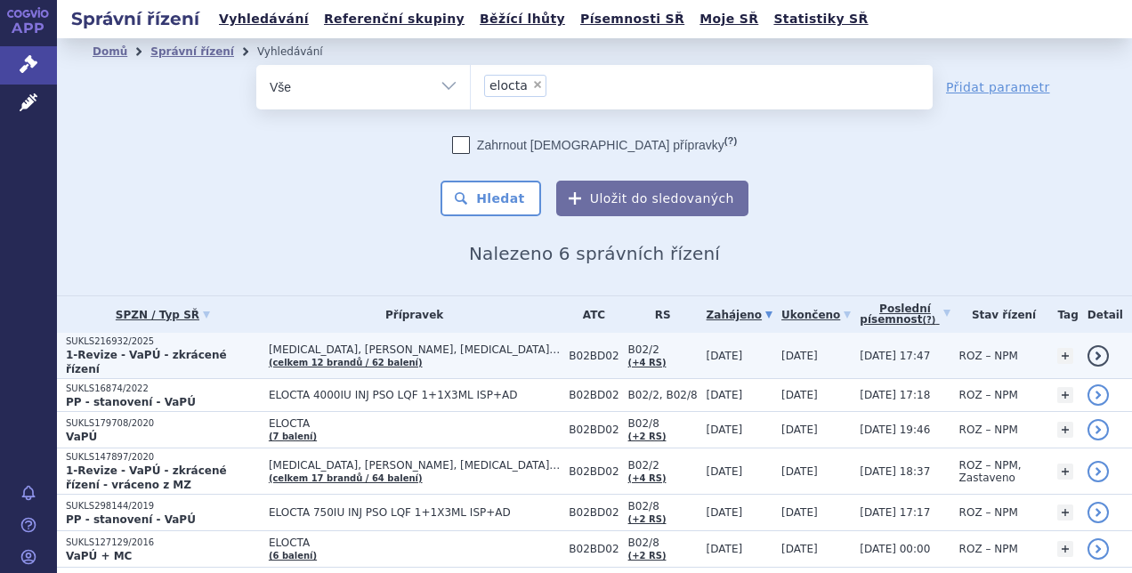
click at [179, 363] on strong "1-Revize - VaPÚ - zkrácené řízení" at bounding box center [146, 362] width 161 height 27
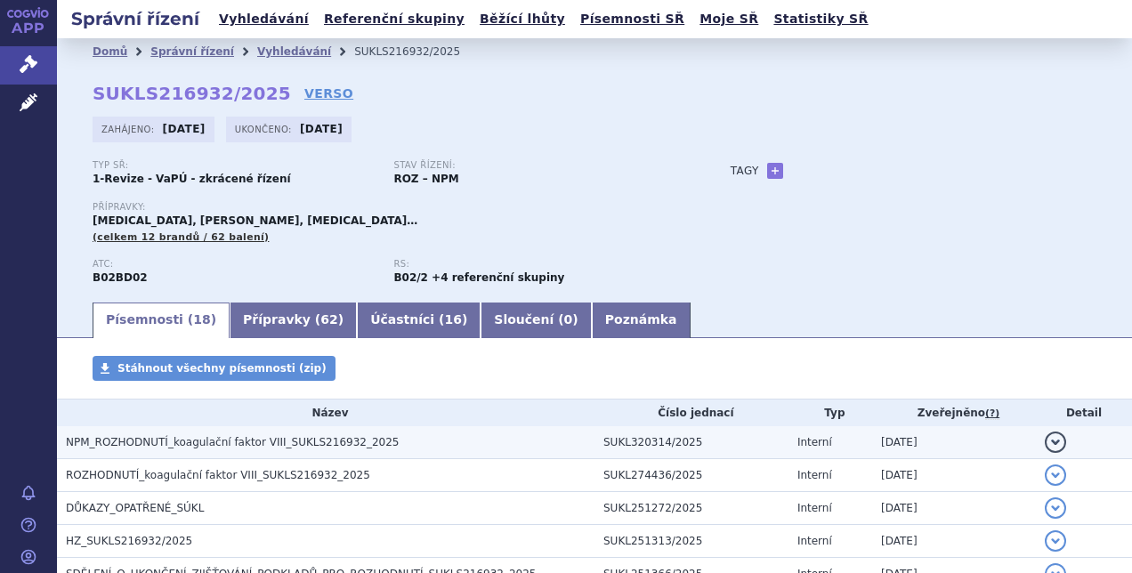
click at [202, 442] on span "NPM_ROZHODNUTÍ_koagulační faktor VIII_SUKLS216932_2025" at bounding box center [232, 442] width 333 height 12
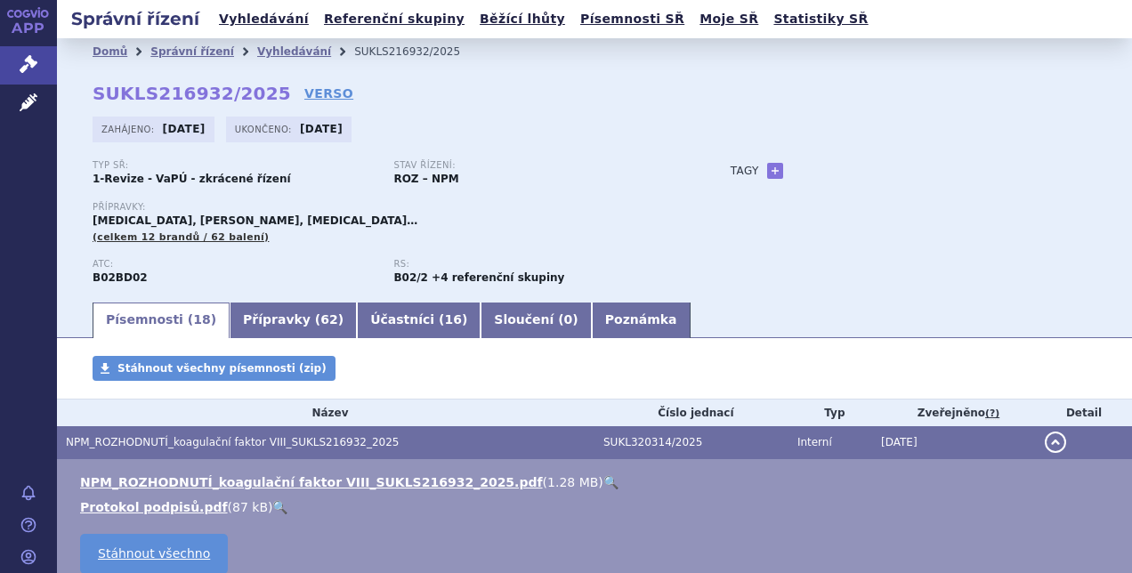
click at [604, 485] on link "🔍" at bounding box center [611, 482] width 15 height 14
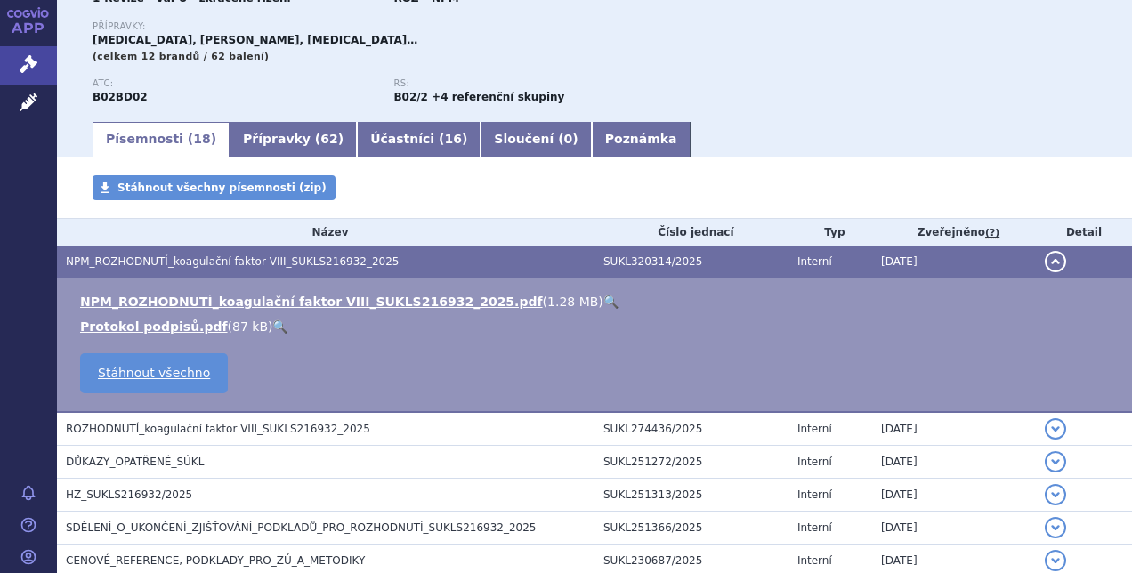
scroll to position [182, 0]
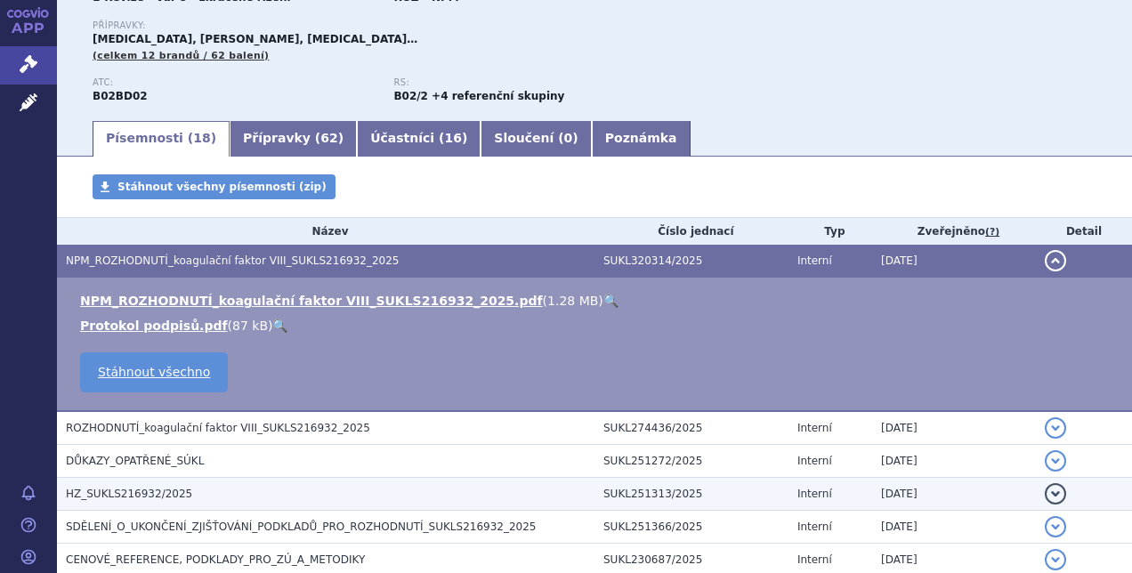
click at [278, 496] on h3 "HZ_SUKLS216932/2025" at bounding box center [330, 494] width 529 height 18
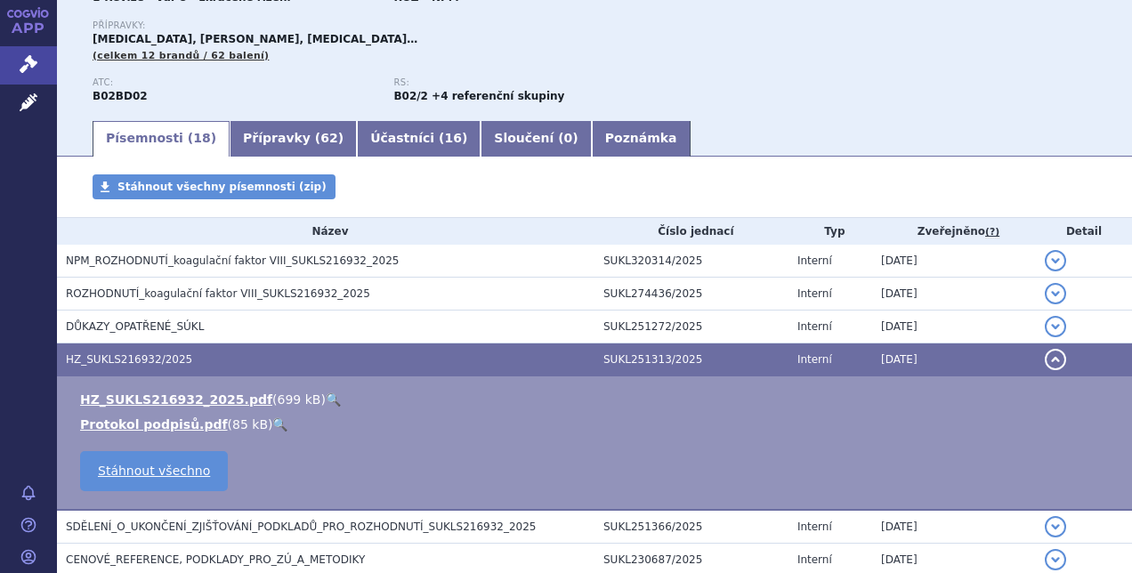
click at [326, 399] on link "🔍" at bounding box center [333, 400] width 15 height 14
